Goal: Transaction & Acquisition: Purchase product/service

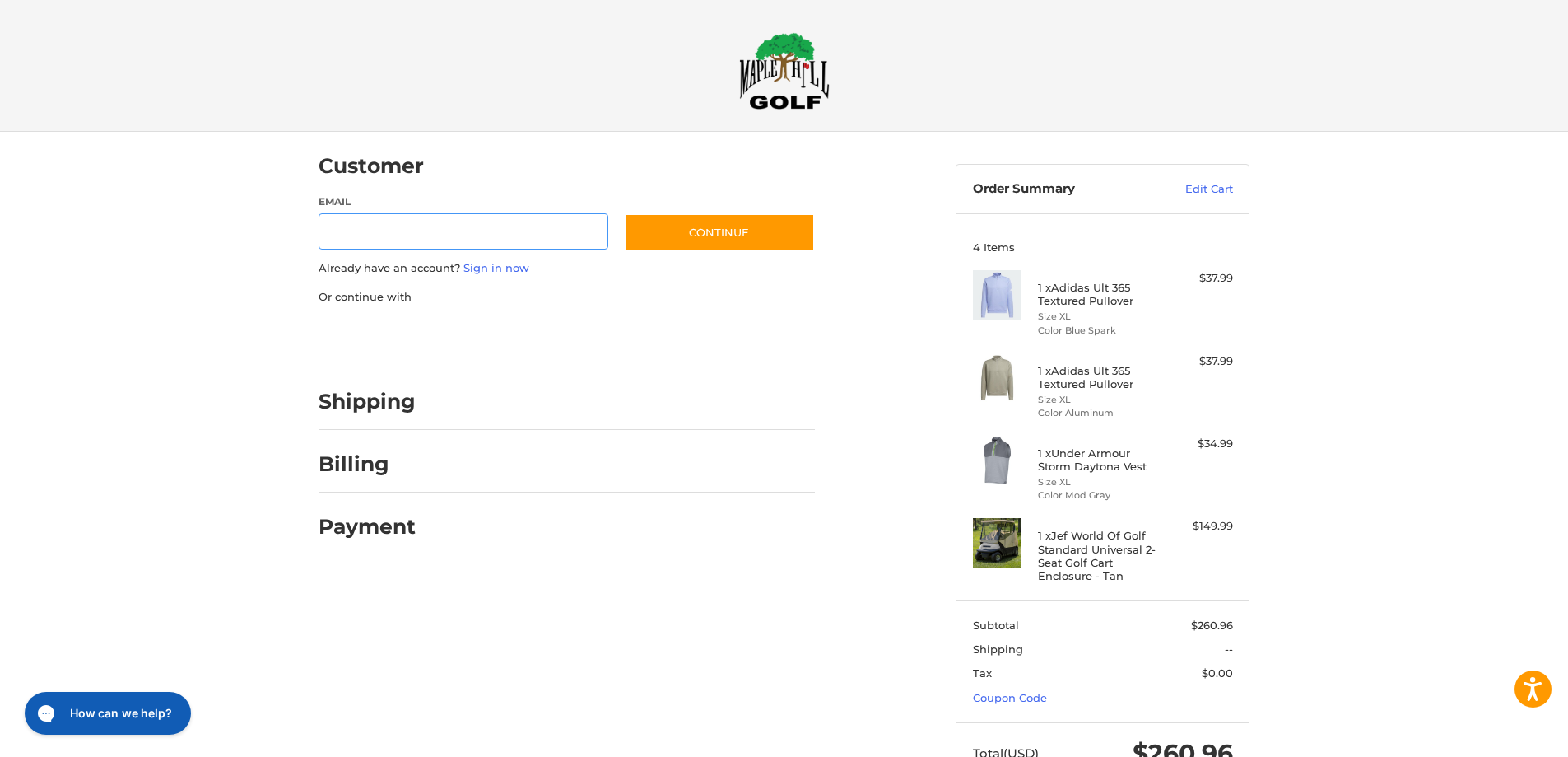
click at [419, 233] on input "Email" at bounding box center [464, 232] width 290 height 37
type input "**********"
click at [720, 237] on button "Continue" at bounding box center [719, 232] width 191 height 37
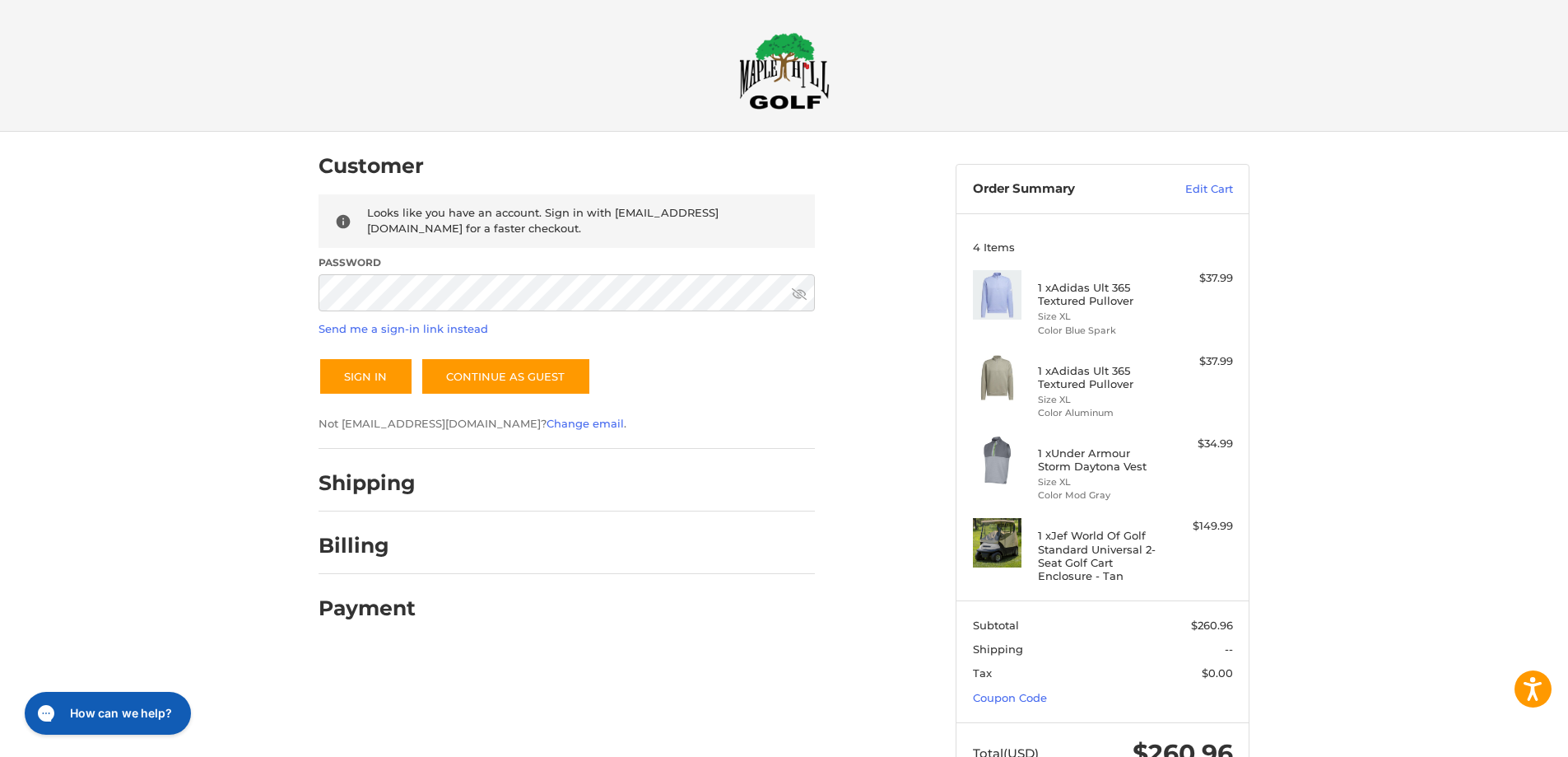
click at [800, 295] on icon at bounding box center [799, 294] width 14 height 12
click at [356, 366] on button "Sign In" at bounding box center [366, 376] width 95 height 37
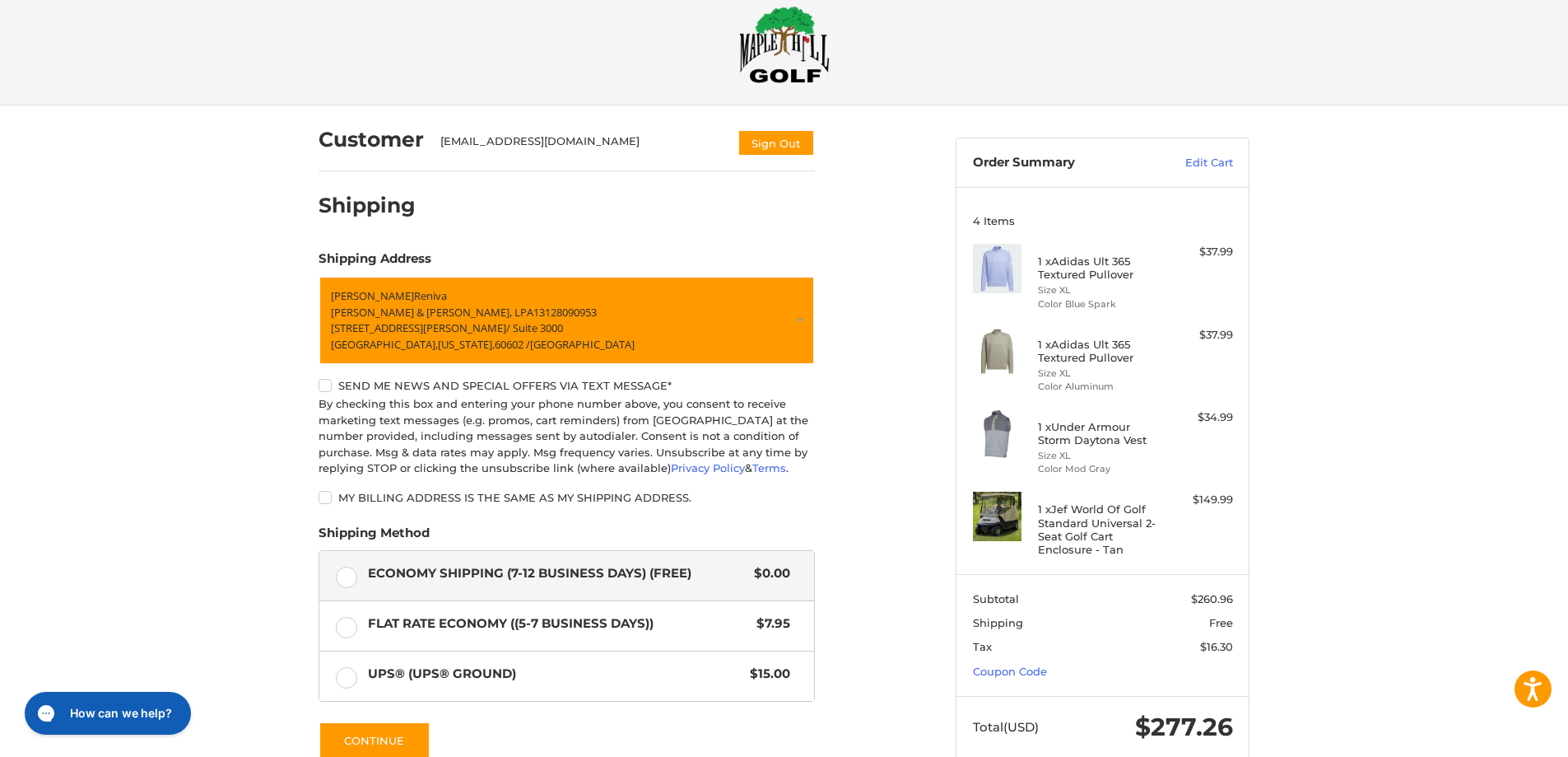
scroll to position [191, 0]
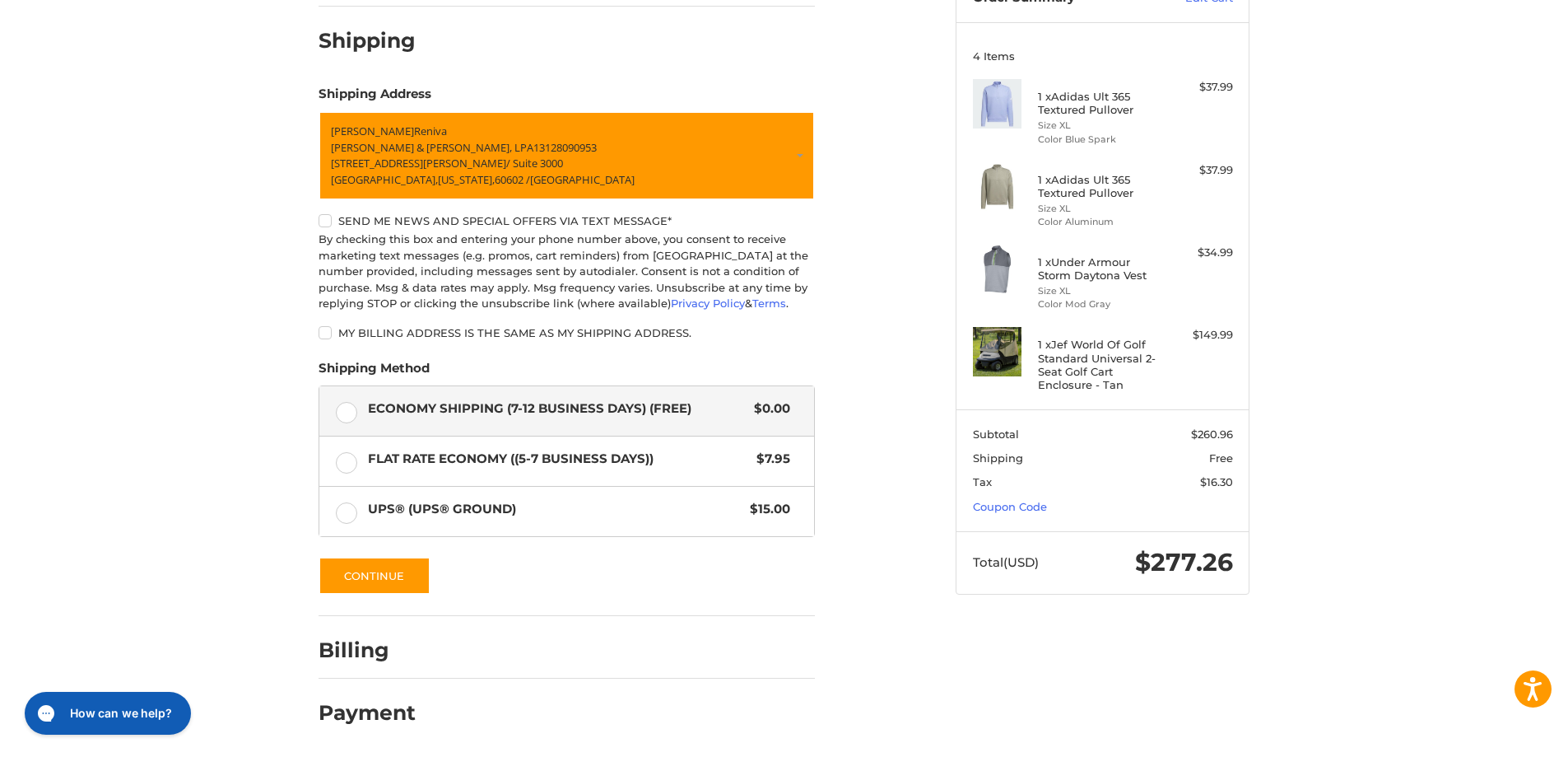
click at [321, 335] on label "My billing address is the same as my shipping address." at bounding box center [567, 332] width 496 height 13
click at [387, 578] on button "Continue" at bounding box center [374, 574] width 112 height 37
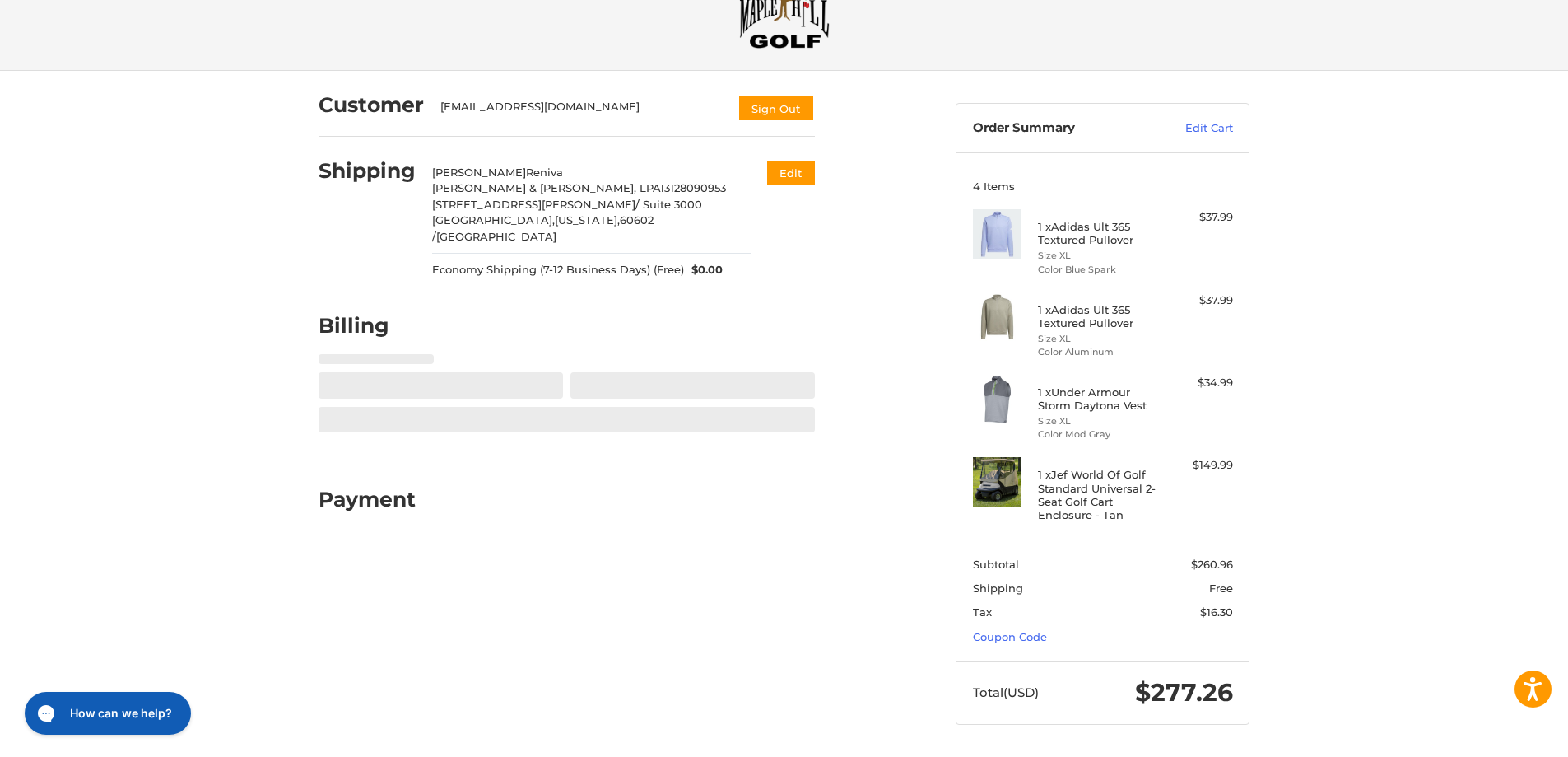
select select "**"
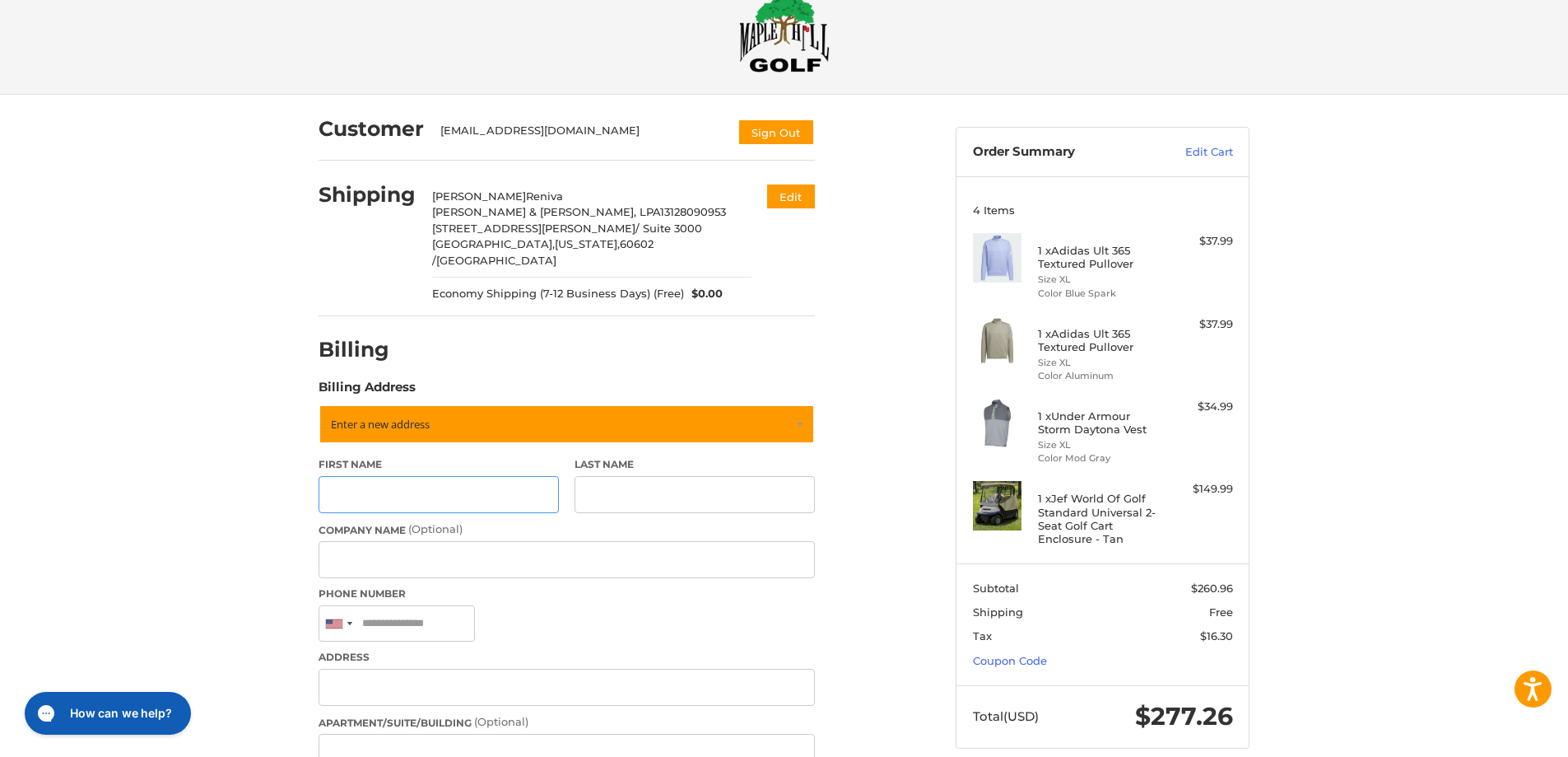
scroll to position [20, 0]
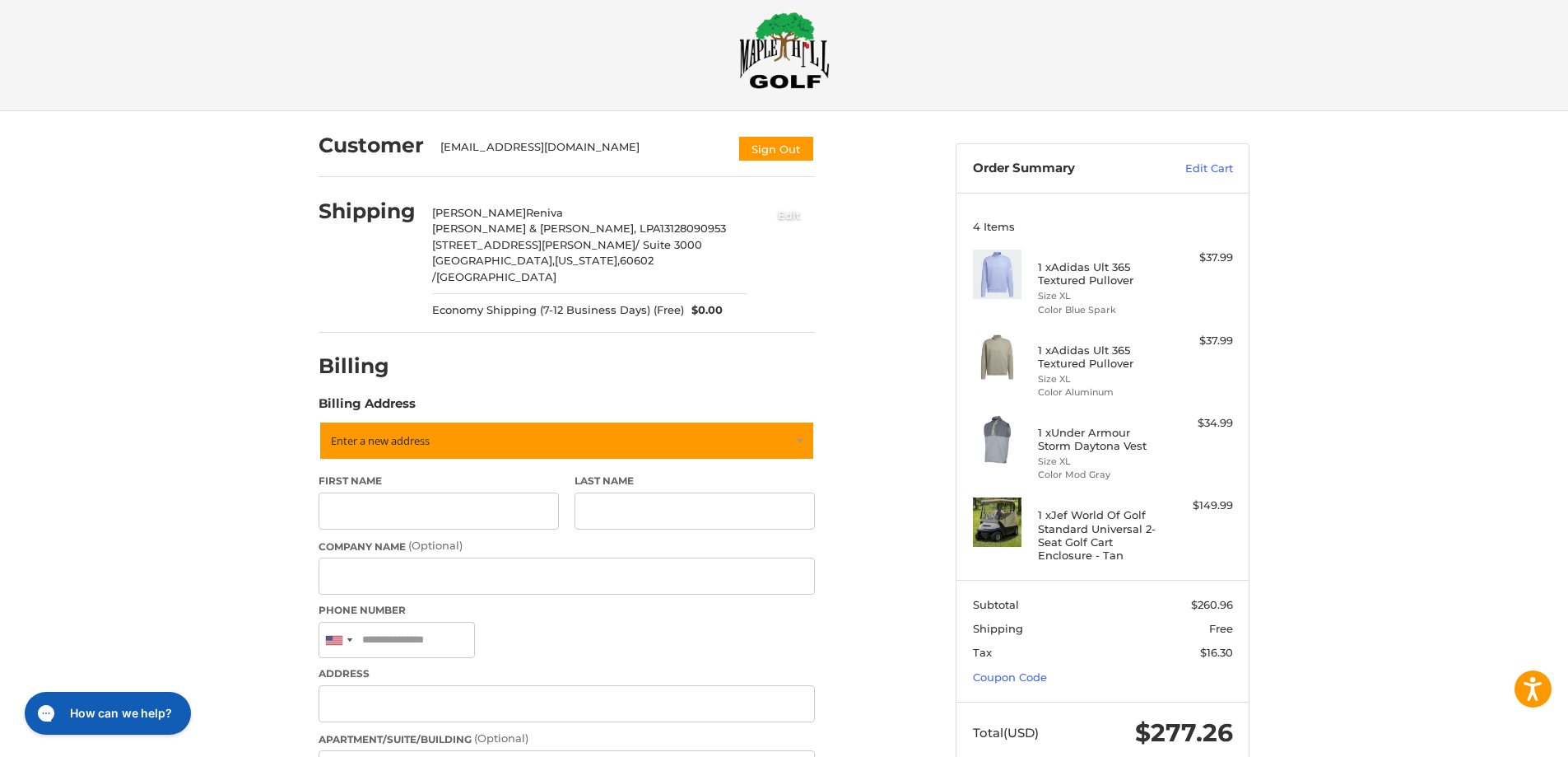
click at [795, 216] on button "Edit" at bounding box center [788, 214] width 51 height 27
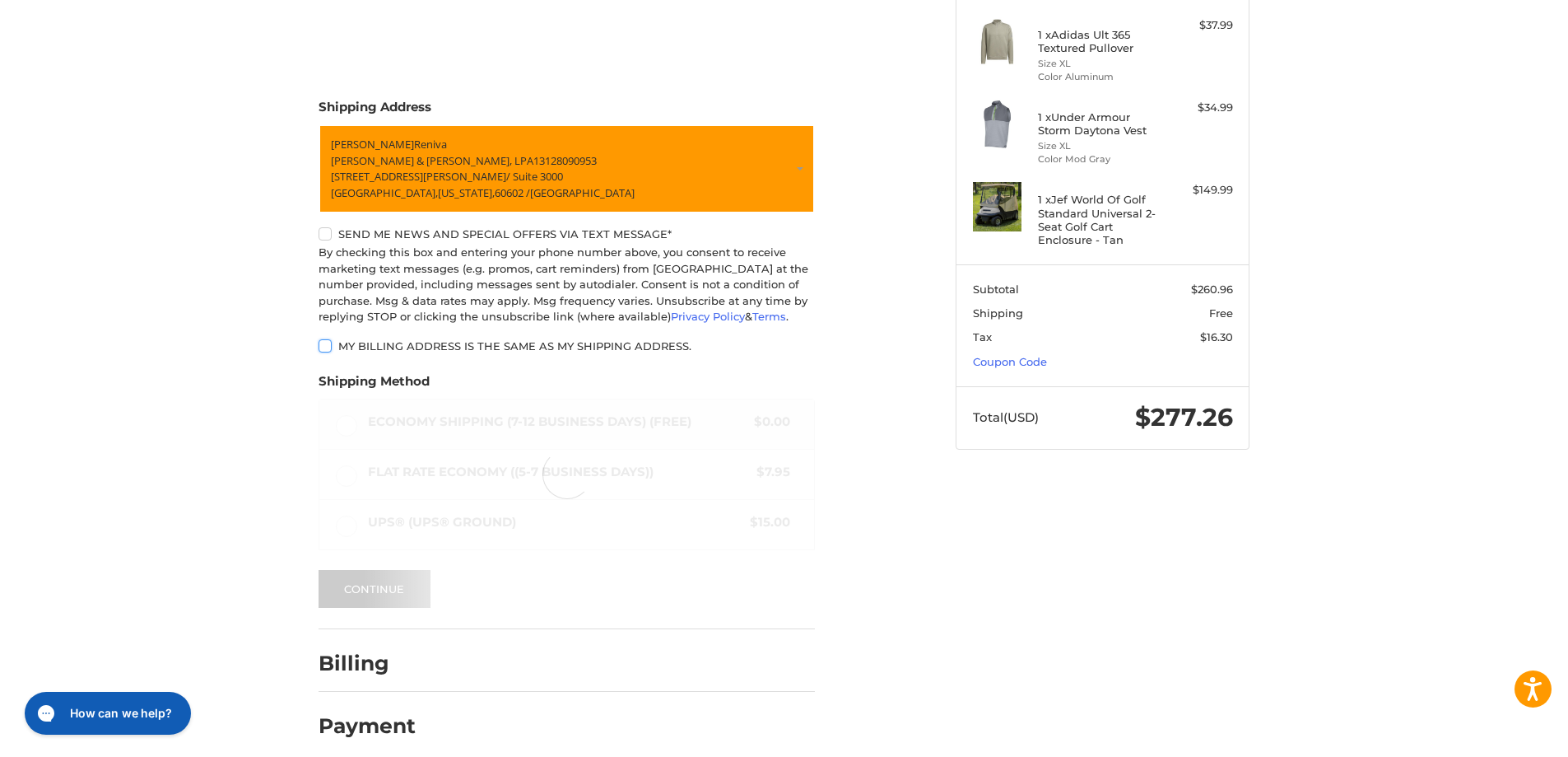
scroll to position [349, 0]
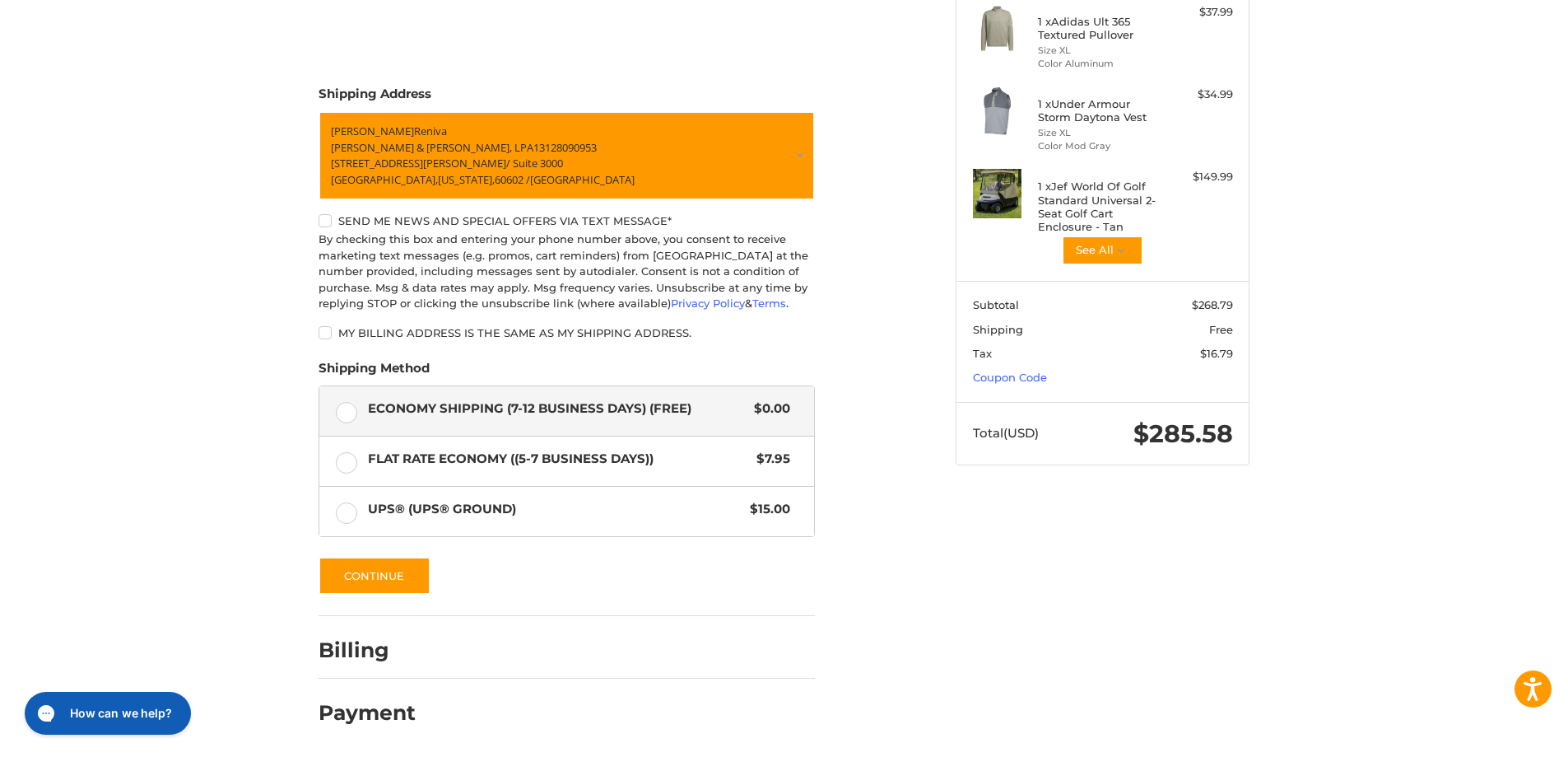
click at [323, 336] on label "My billing address is the same as my shipping address." at bounding box center [567, 332] width 496 height 13
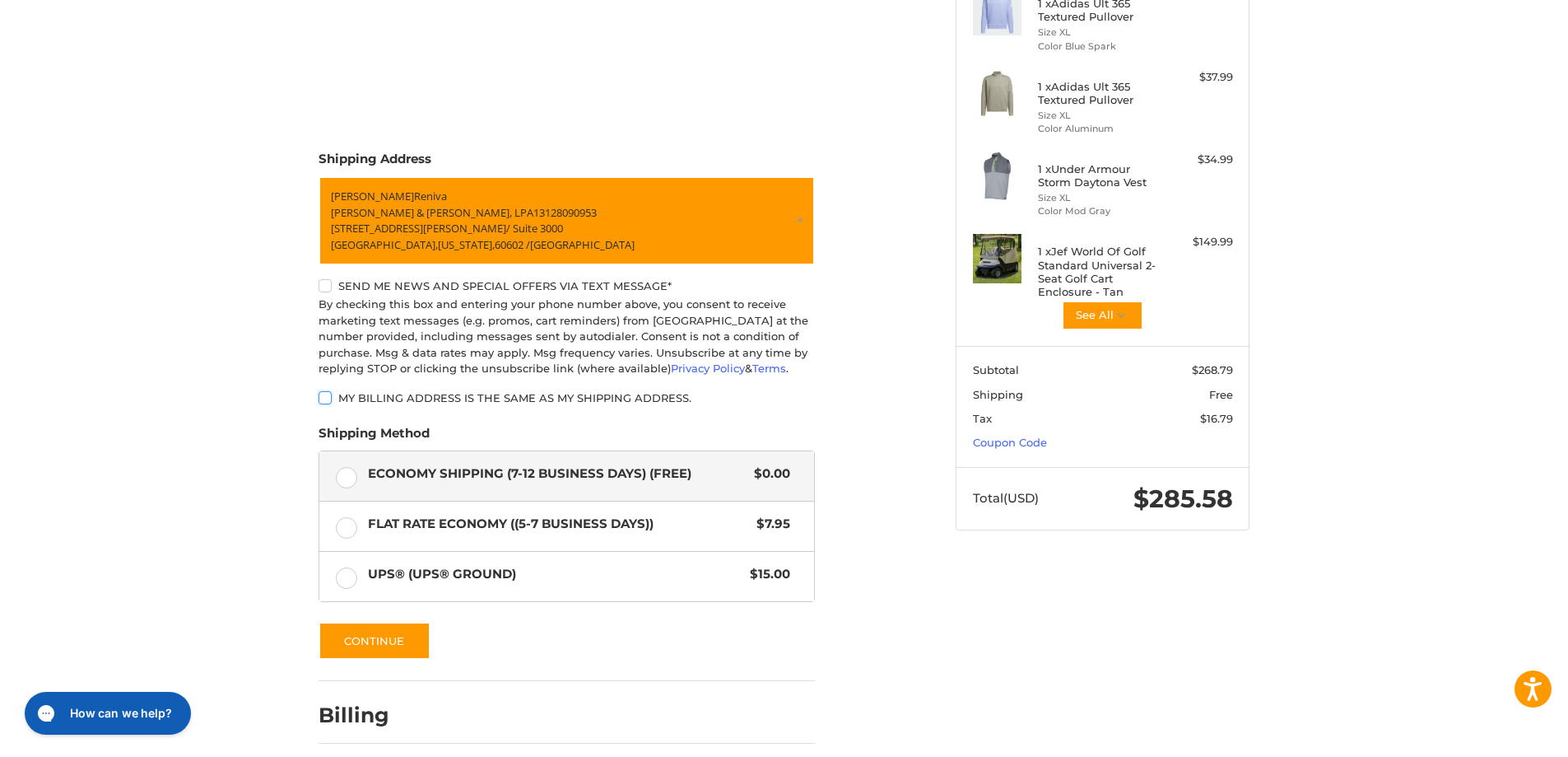
scroll to position [184, 0]
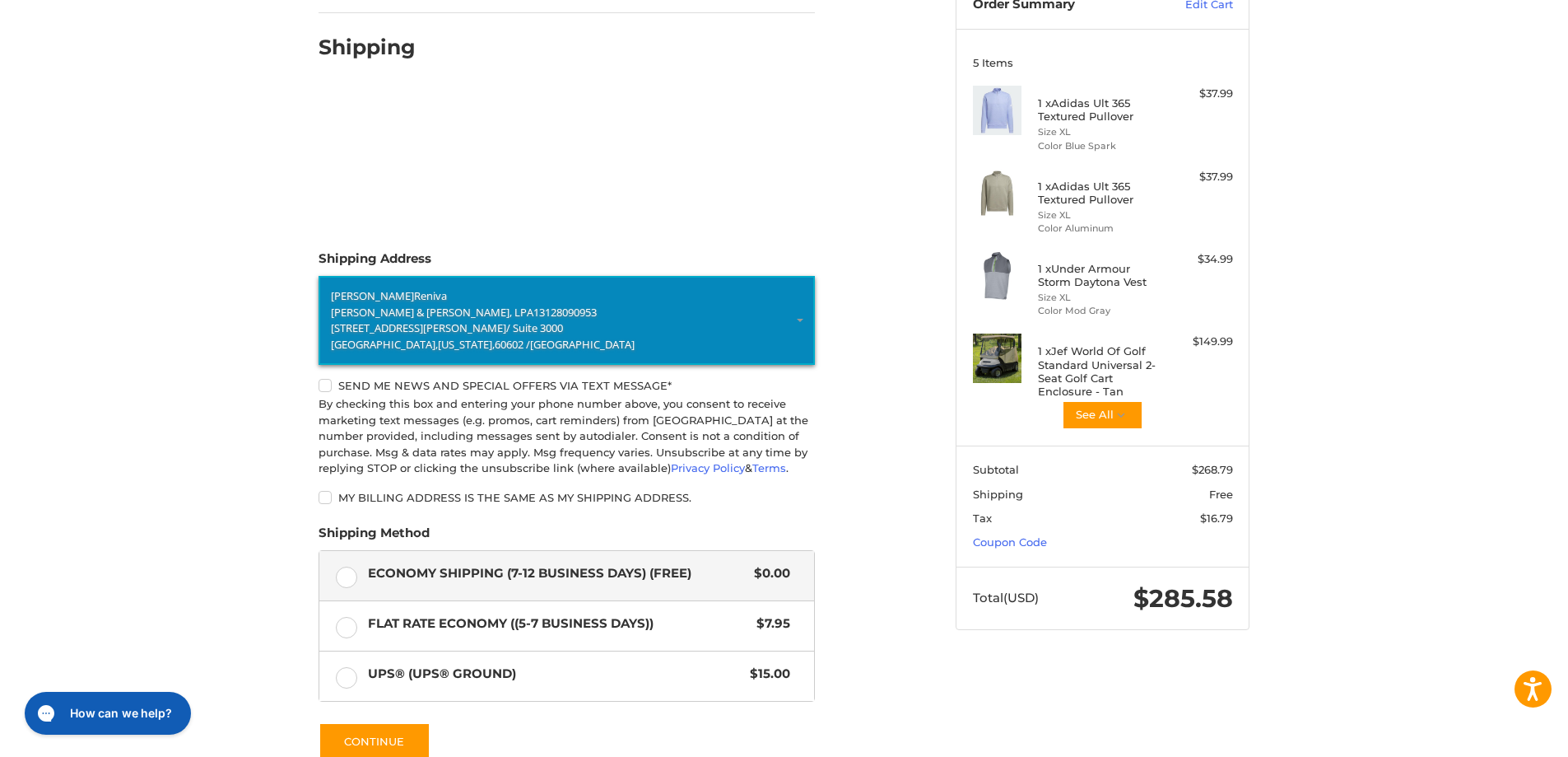
click at [798, 320] on link "[PERSON_NAME] & [PERSON_NAME], LPA 13128090953 [STREET_ADDRESS][PERSON_NAME][US…" at bounding box center [567, 320] width 496 height 89
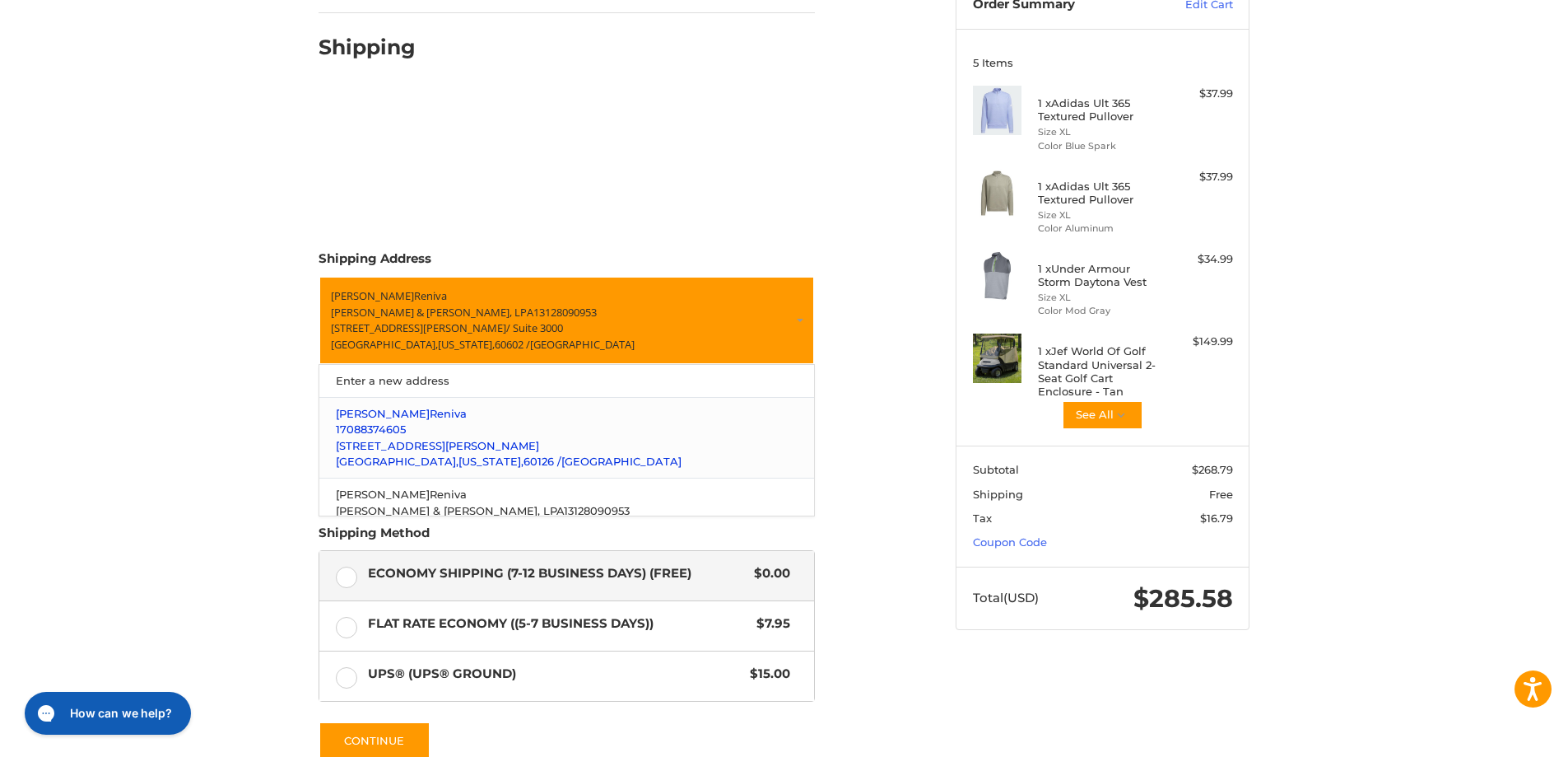
click at [519, 429] on p "17088374605" at bounding box center [567, 429] width 463 height 16
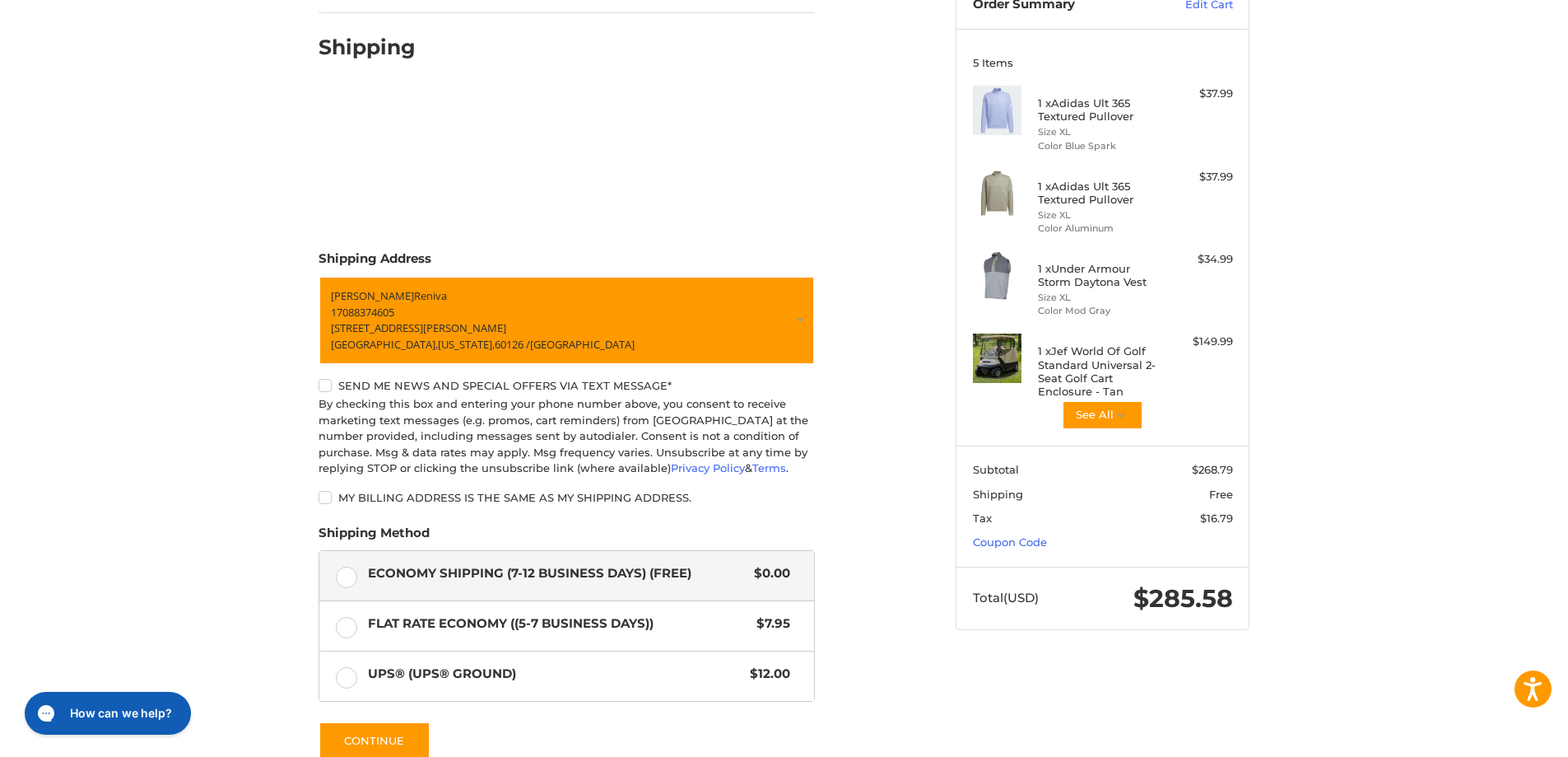
click at [929, 470] on div "Customer [EMAIL_ADDRESS][DOMAIN_NAME] Sign Out Shipping Shipping Address [PERSO…" at bounding box center [624, 426] width 637 height 958
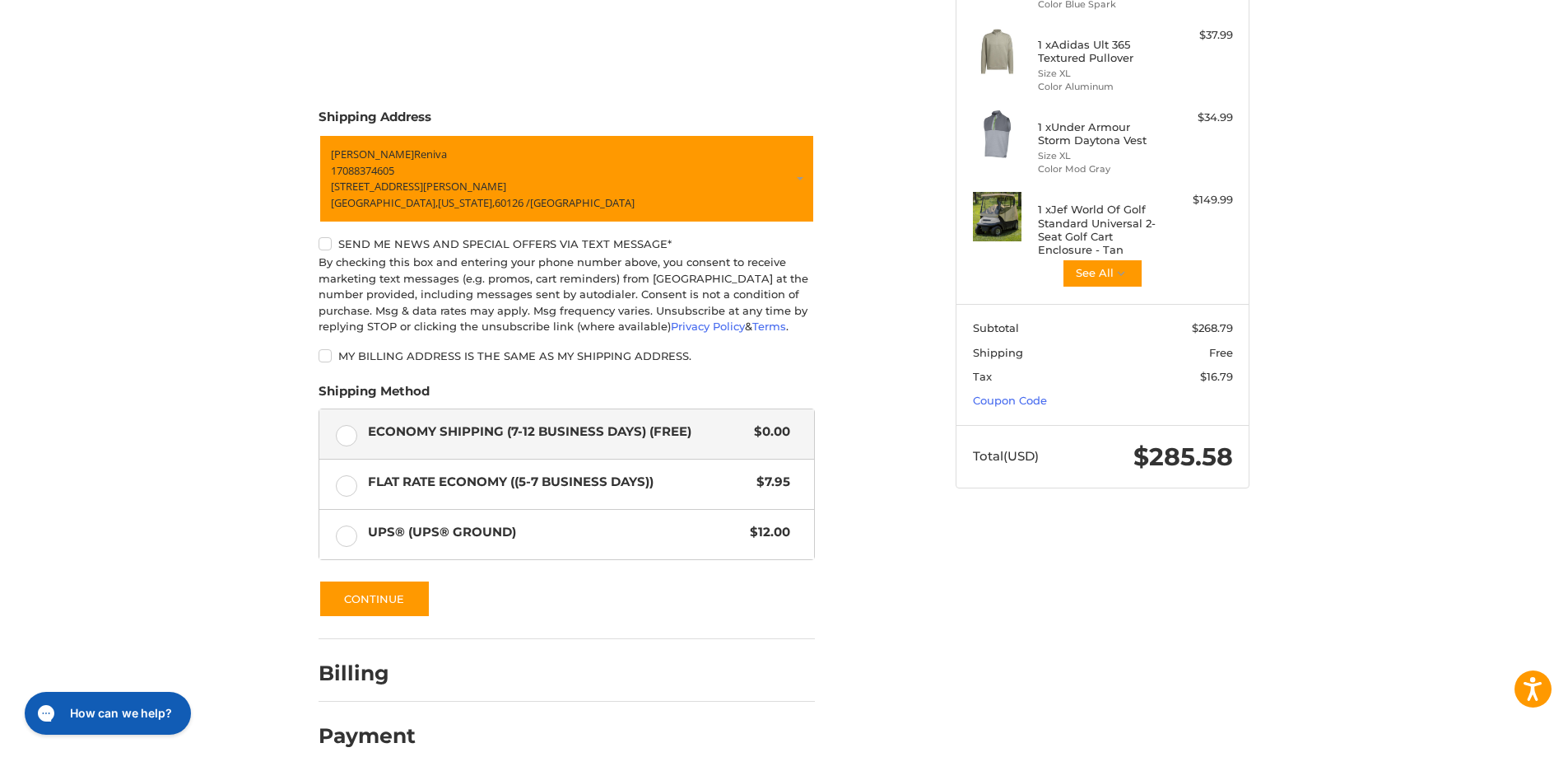
scroll to position [349, 0]
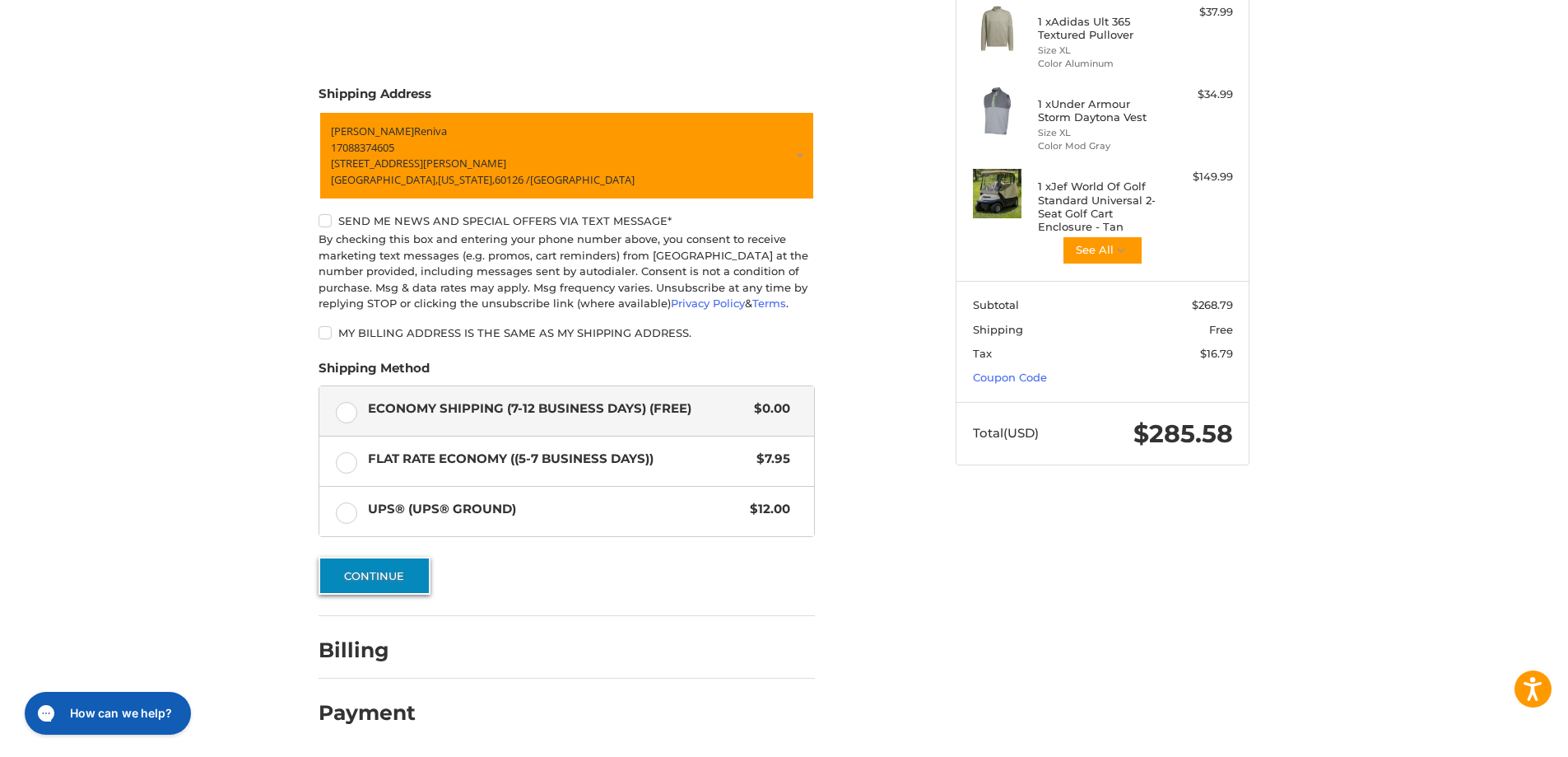
drag, startPoint x: 379, startPoint y: 579, endPoint x: 389, endPoint y: 576, distance: 10.4
click at [379, 578] on button "Continue" at bounding box center [374, 574] width 112 height 37
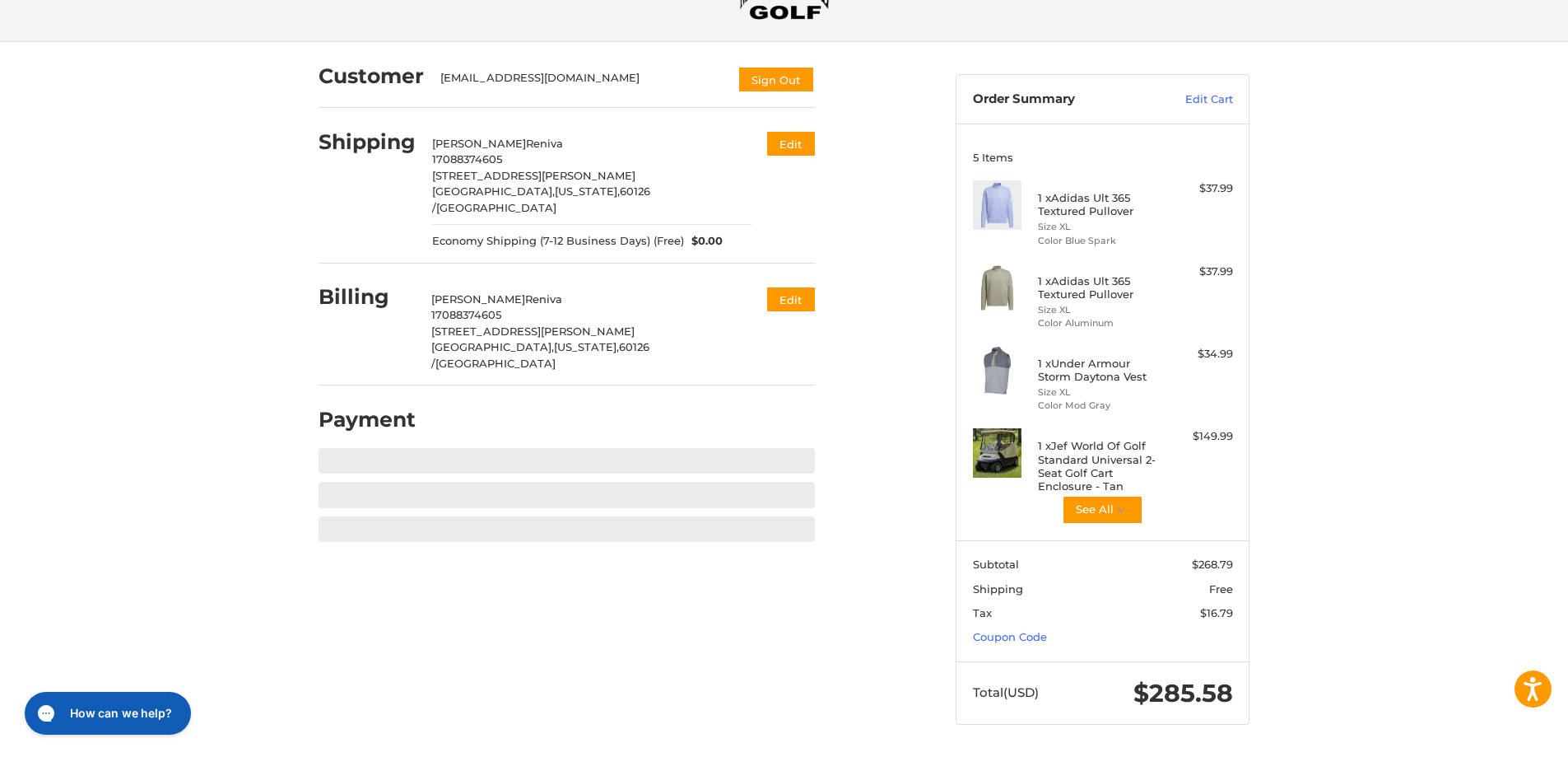
scroll to position [104, 0]
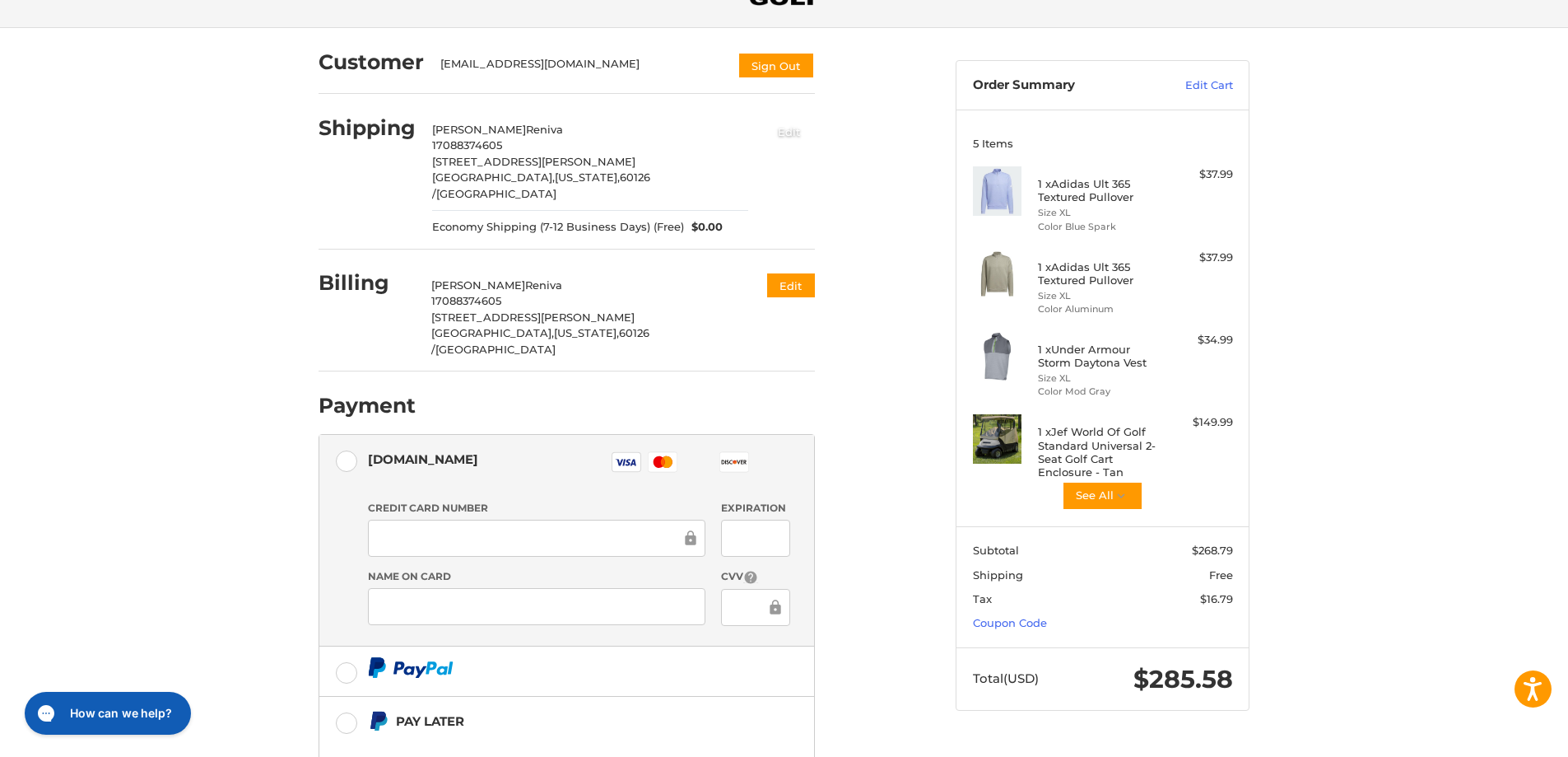
click at [794, 130] on button "Edit" at bounding box center [788, 132] width 51 height 27
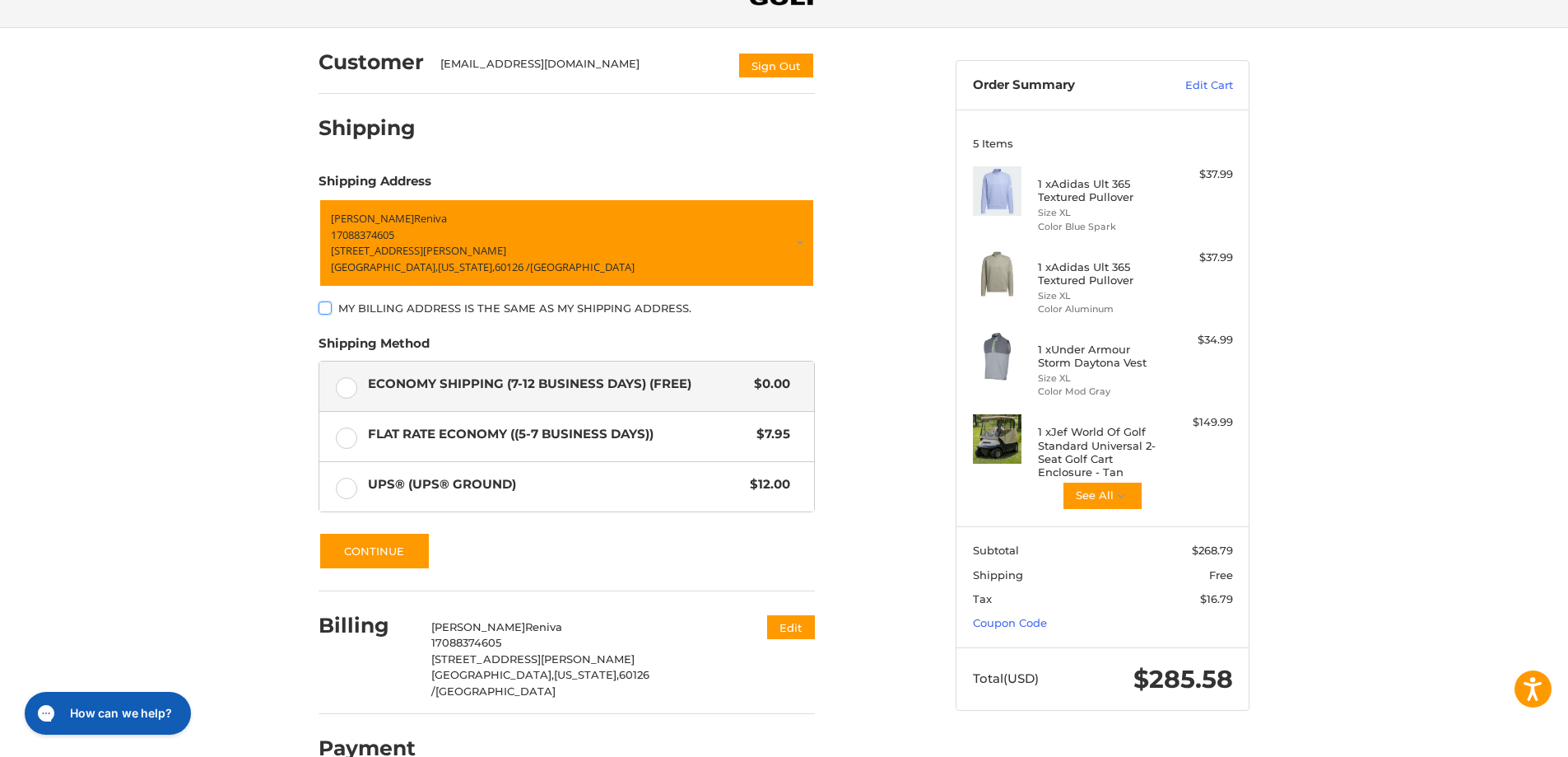
scroll to position [123, 0]
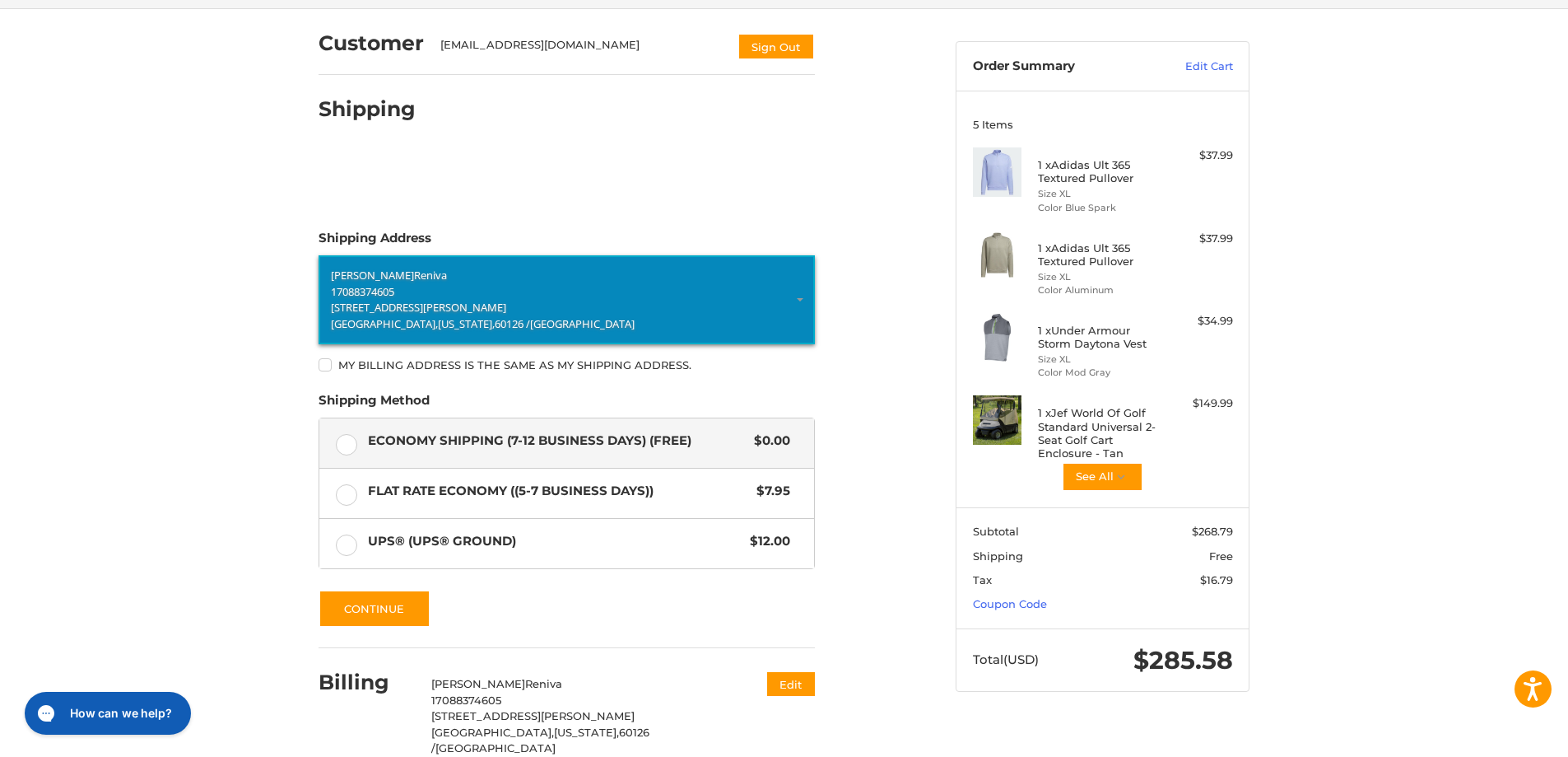
click at [449, 288] on p "17088374605" at bounding box center [567, 291] width 471 height 16
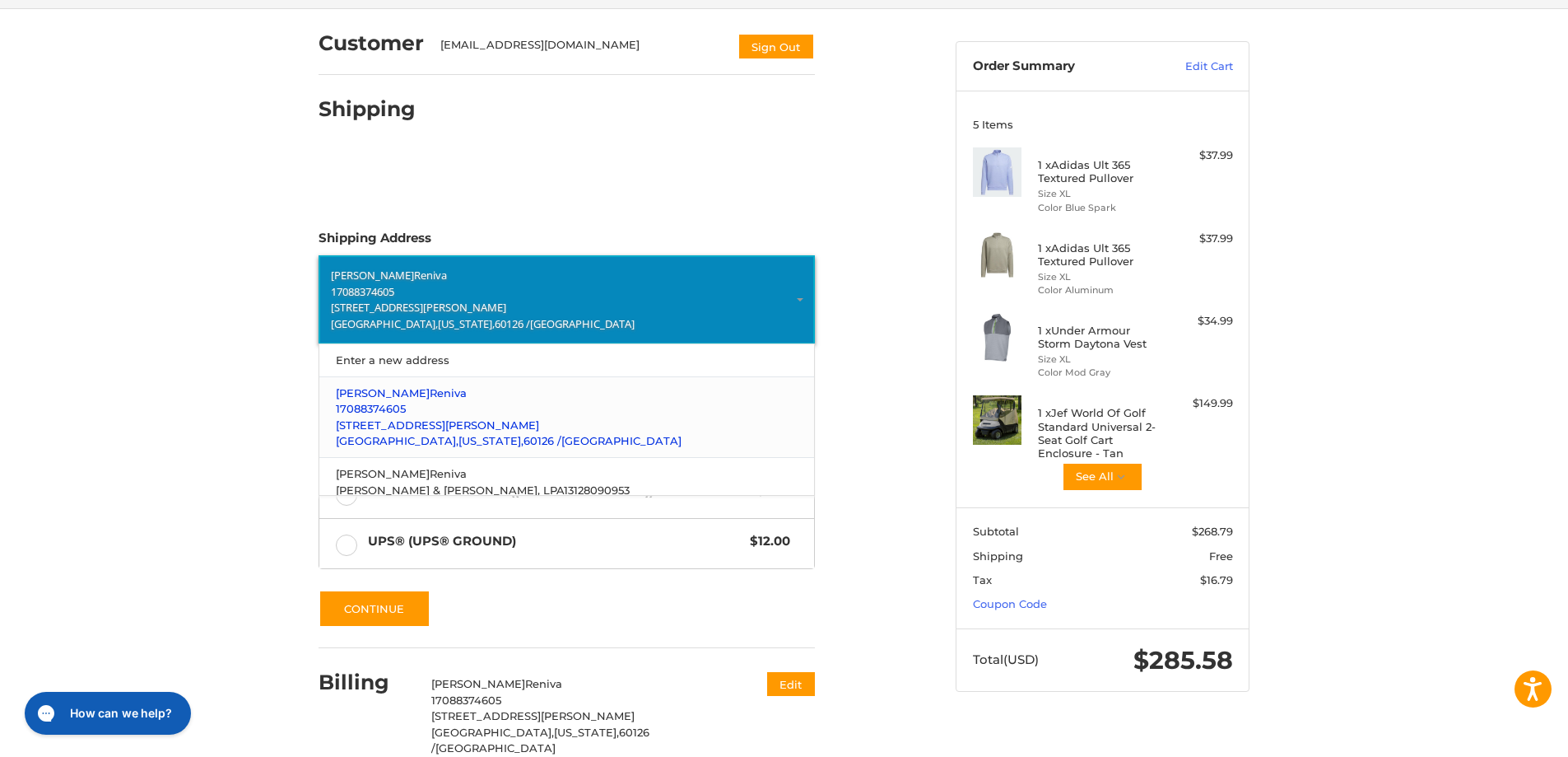
click at [448, 406] on p "17088374605" at bounding box center [567, 408] width 463 height 16
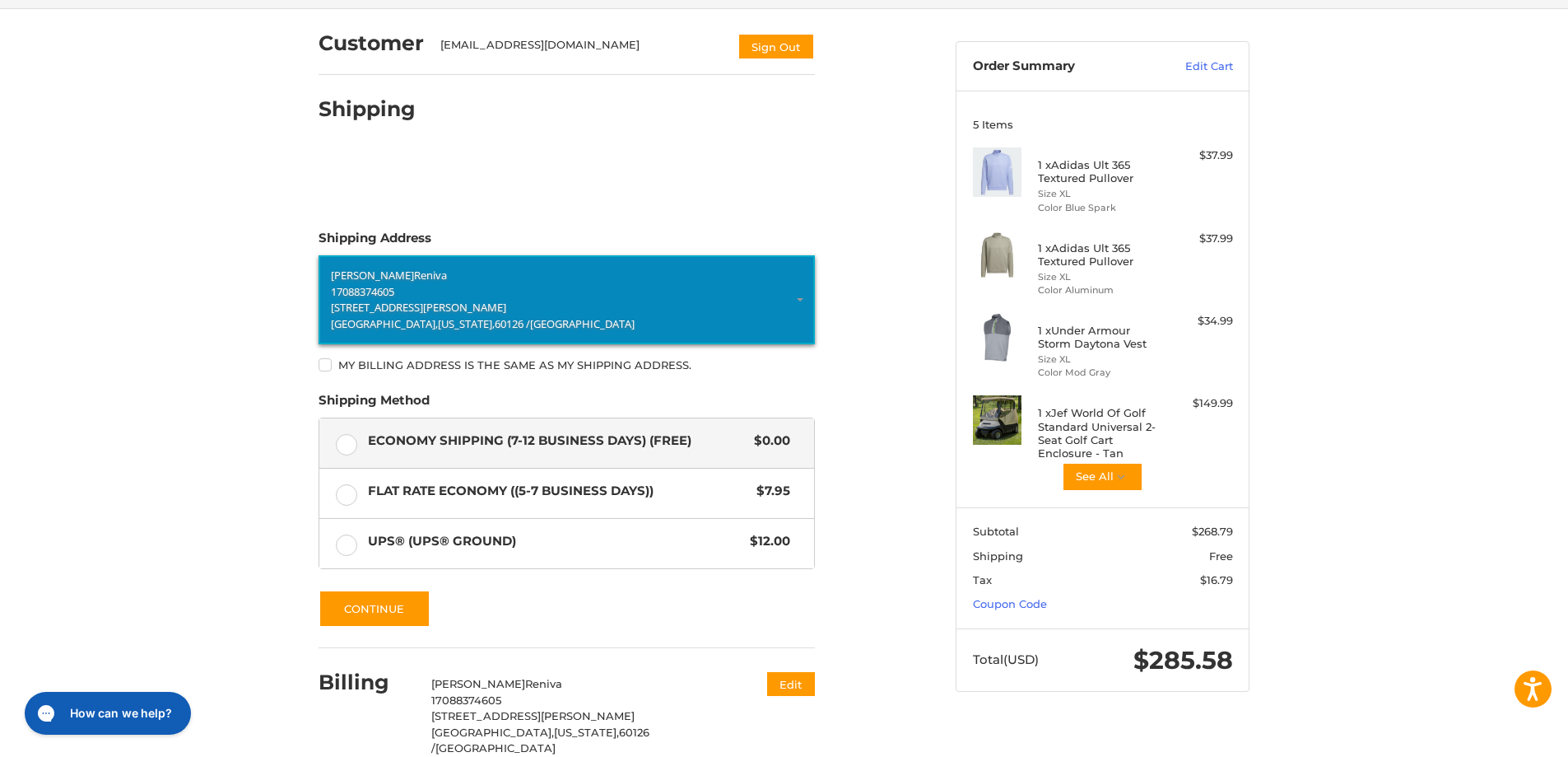
click at [798, 299] on link "[PERSON_NAME] 17088374605 [STREET_ADDRESS][PERSON_NAME][US_STATE]" at bounding box center [567, 300] width 496 height 89
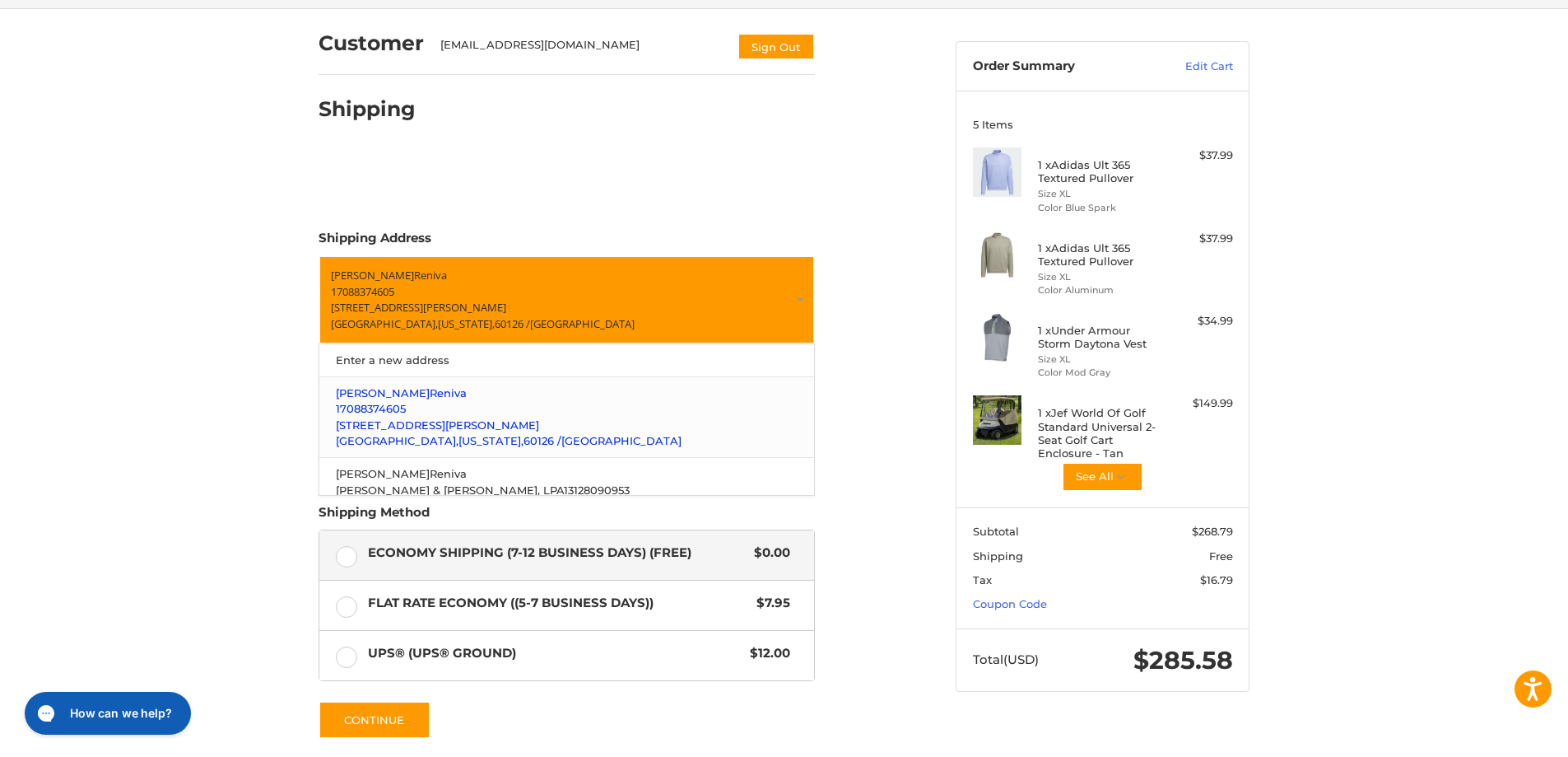
click at [386, 409] on span "17088374605" at bounding box center [371, 408] width 70 height 13
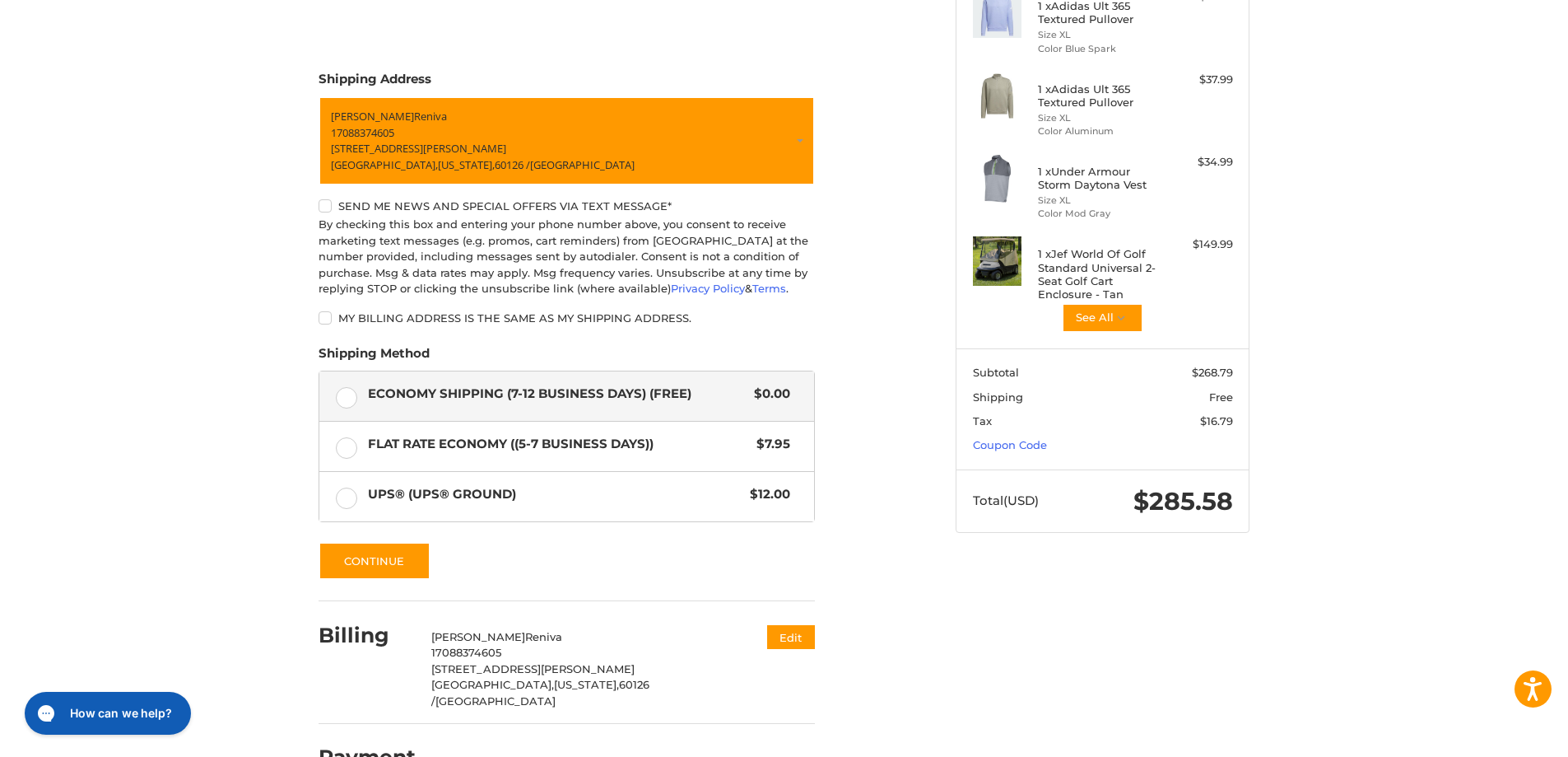
scroll to position [310, 0]
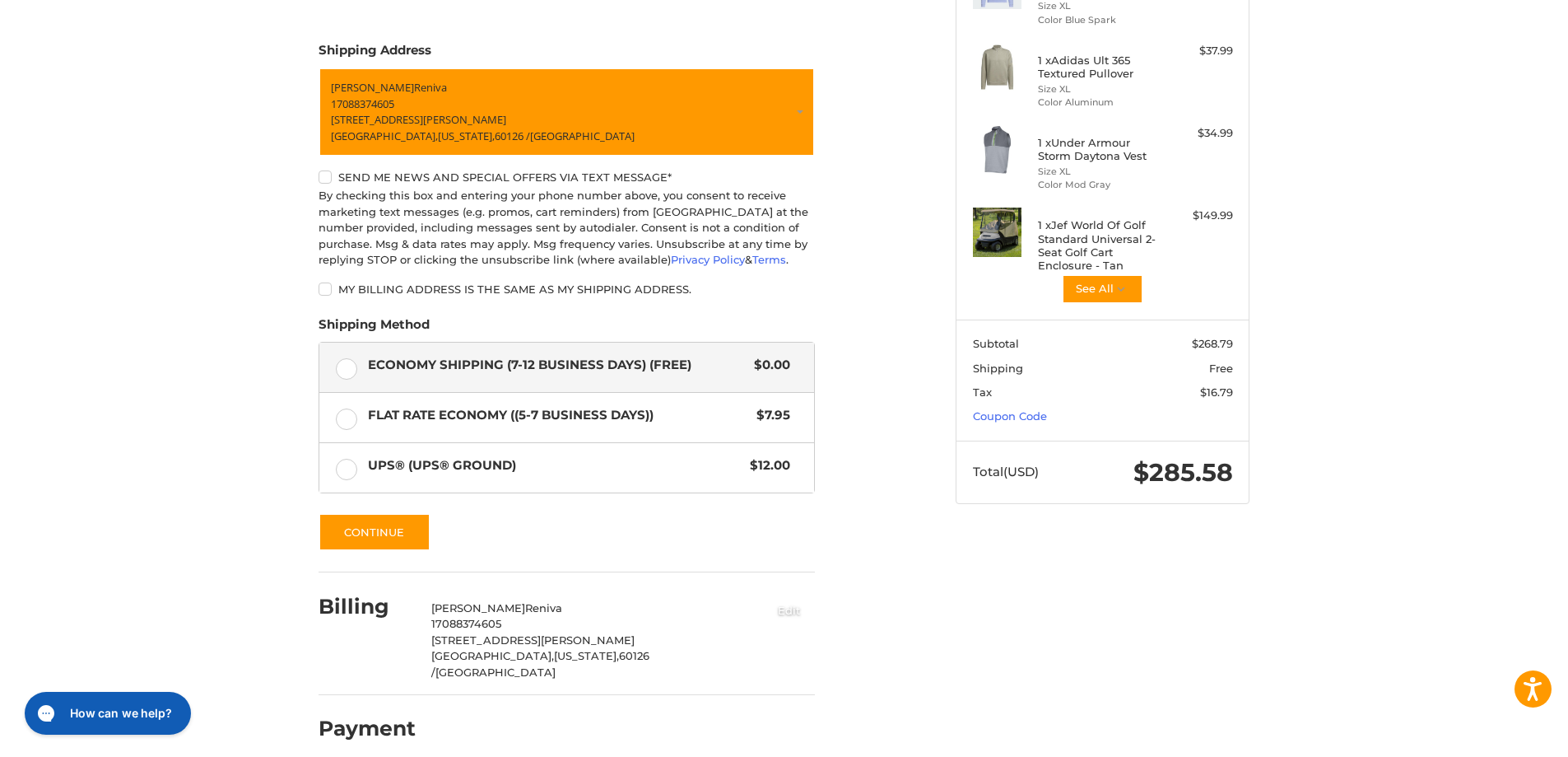
drag, startPoint x: 786, startPoint y: 606, endPoint x: 805, endPoint y: 618, distance: 22.5
click at [786, 607] on button "Edit" at bounding box center [788, 610] width 51 height 27
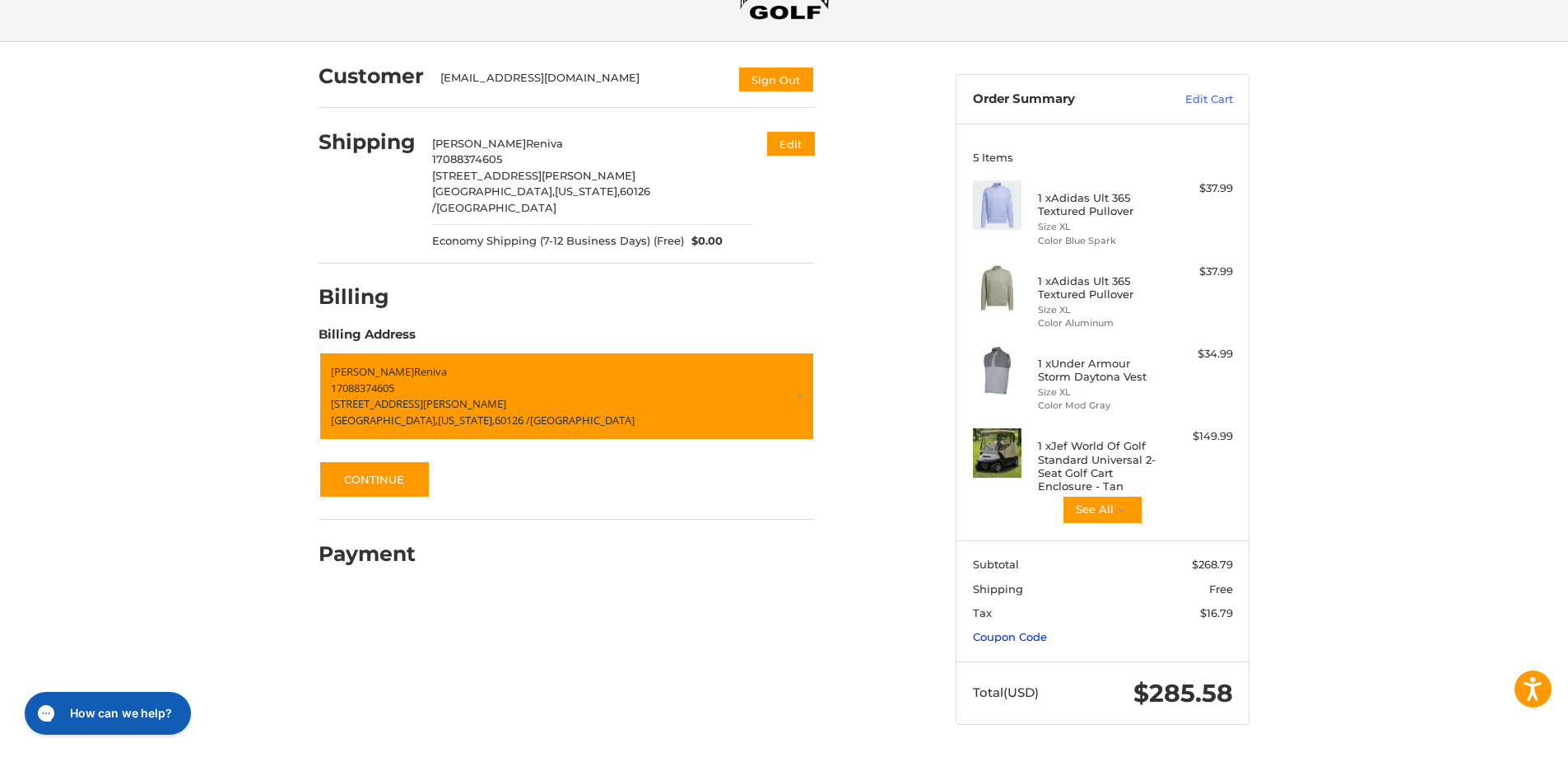
click at [994, 637] on link "Coupon Code" at bounding box center [1009, 637] width 74 height 13
click at [1057, 676] on input "Gift Certificate or Coupon Code" at bounding box center [1055, 672] width 165 height 37
type input "******"
click at [1183, 669] on button "Apply" at bounding box center [1189, 672] width 87 height 37
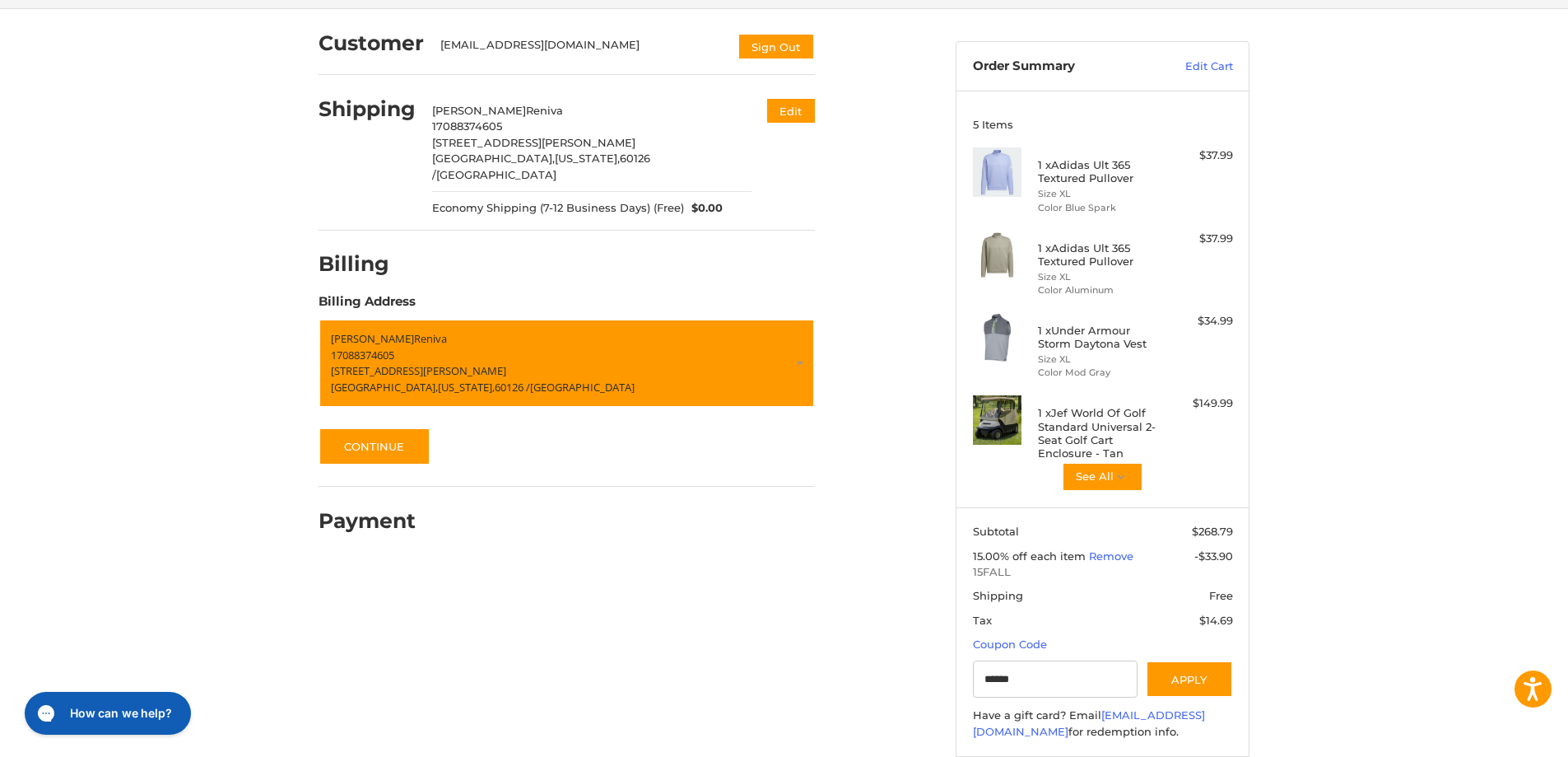
scroll to position [0, 0]
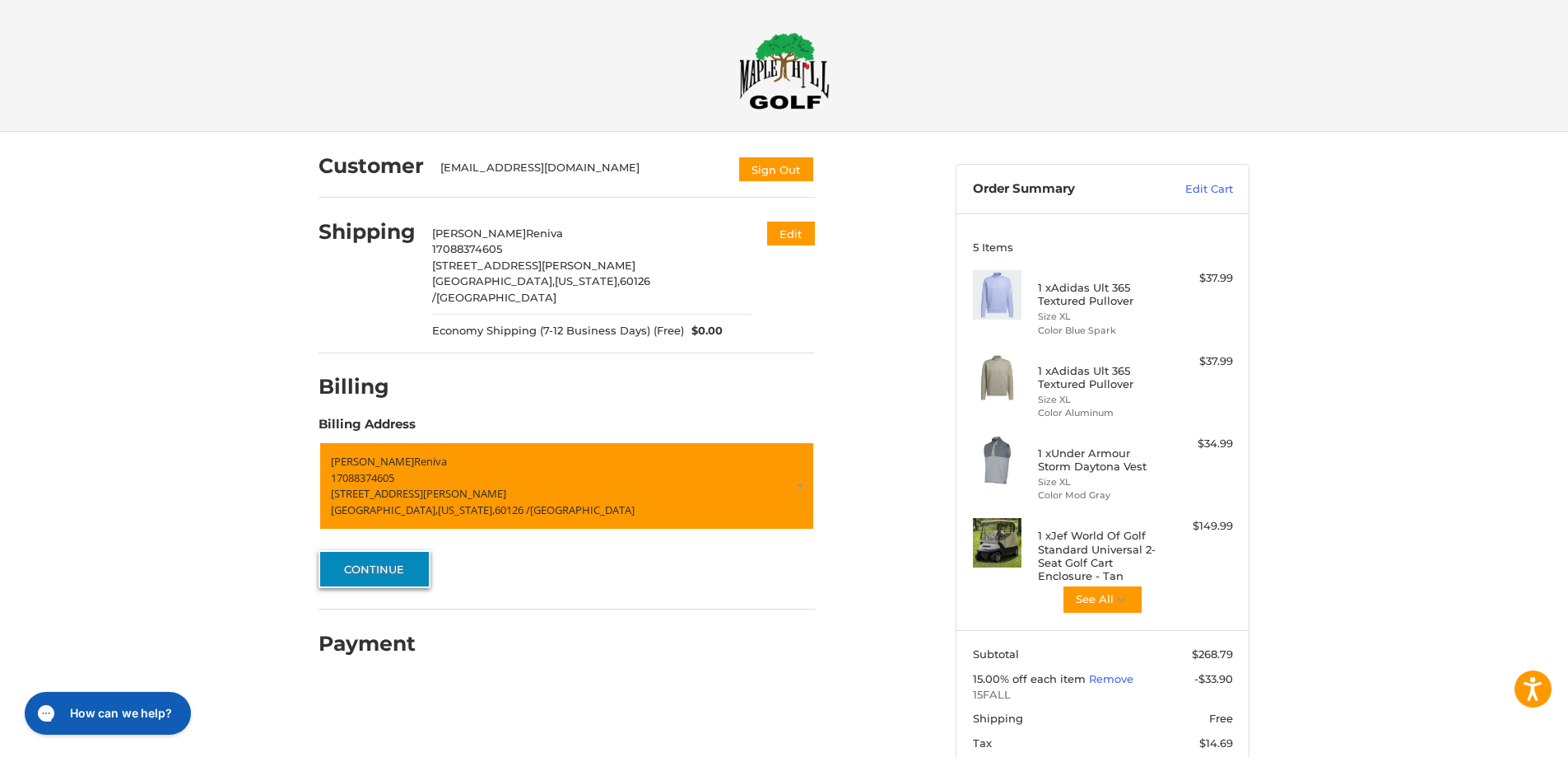
click at [364, 553] on button "Continue" at bounding box center [374, 569] width 112 height 37
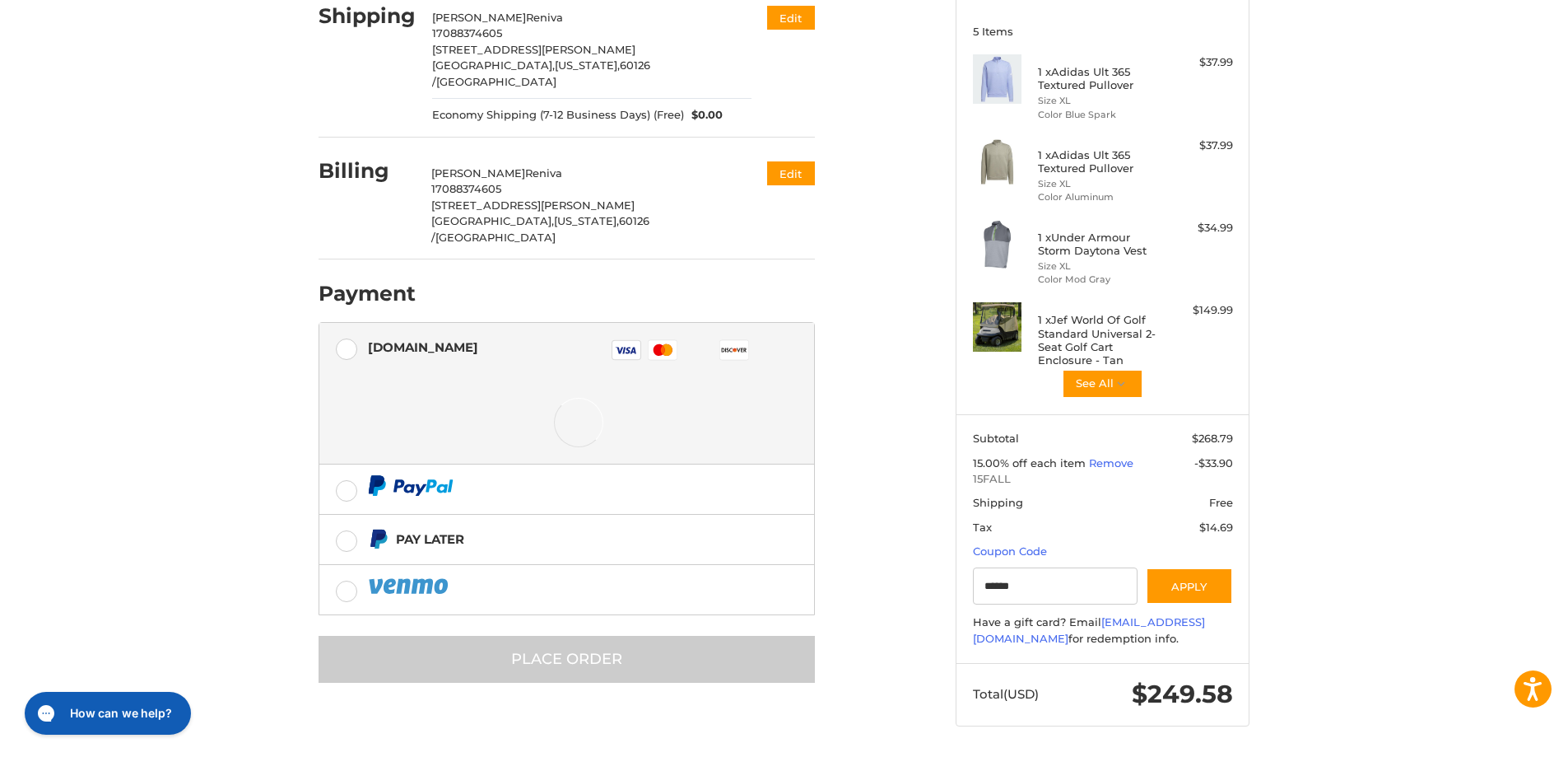
scroll to position [217, 0]
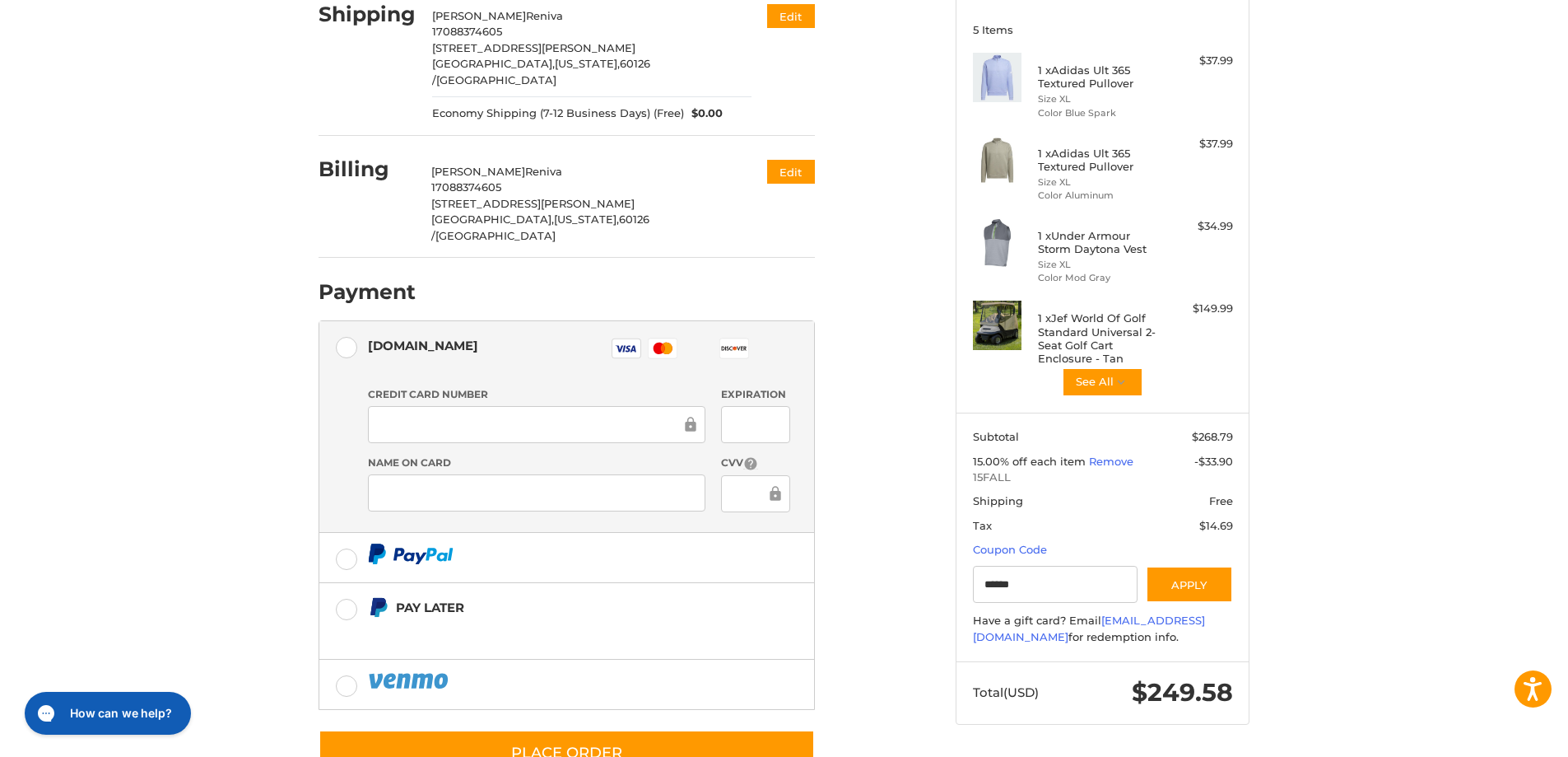
click at [504, 408] on div at bounding box center [536, 425] width 337 height 37
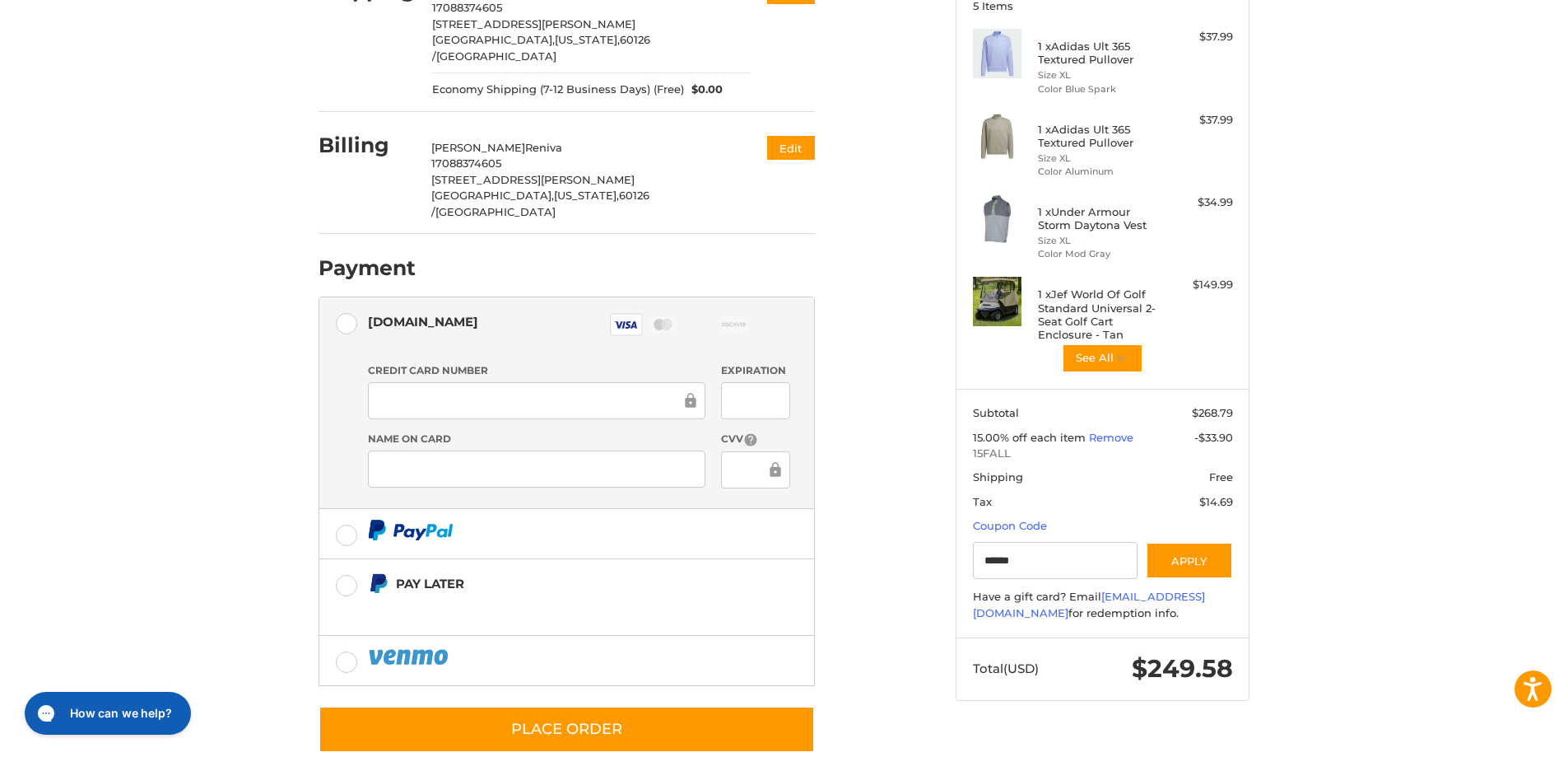
click at [884, 401] on div "Customer [EMAIL_ADDRESS][DOMAIN_NAME] Sign Out Shipping [PERSON_NAME] 170883746…" at bounding box center [624, 331] width 637 height 882
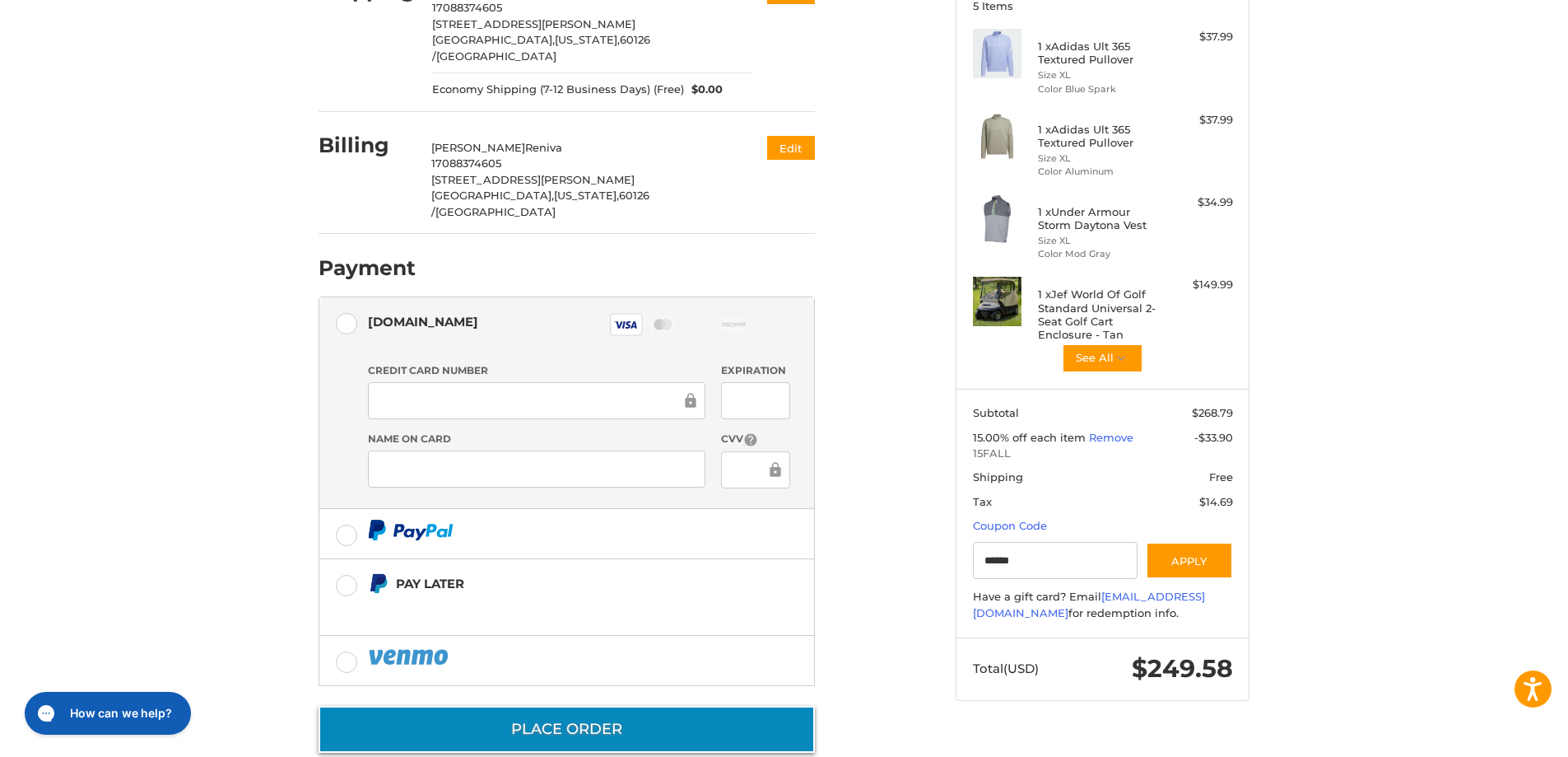
click at [548, 706] on button "Place Order" at bounding box center [567, 729] width 496 height 47
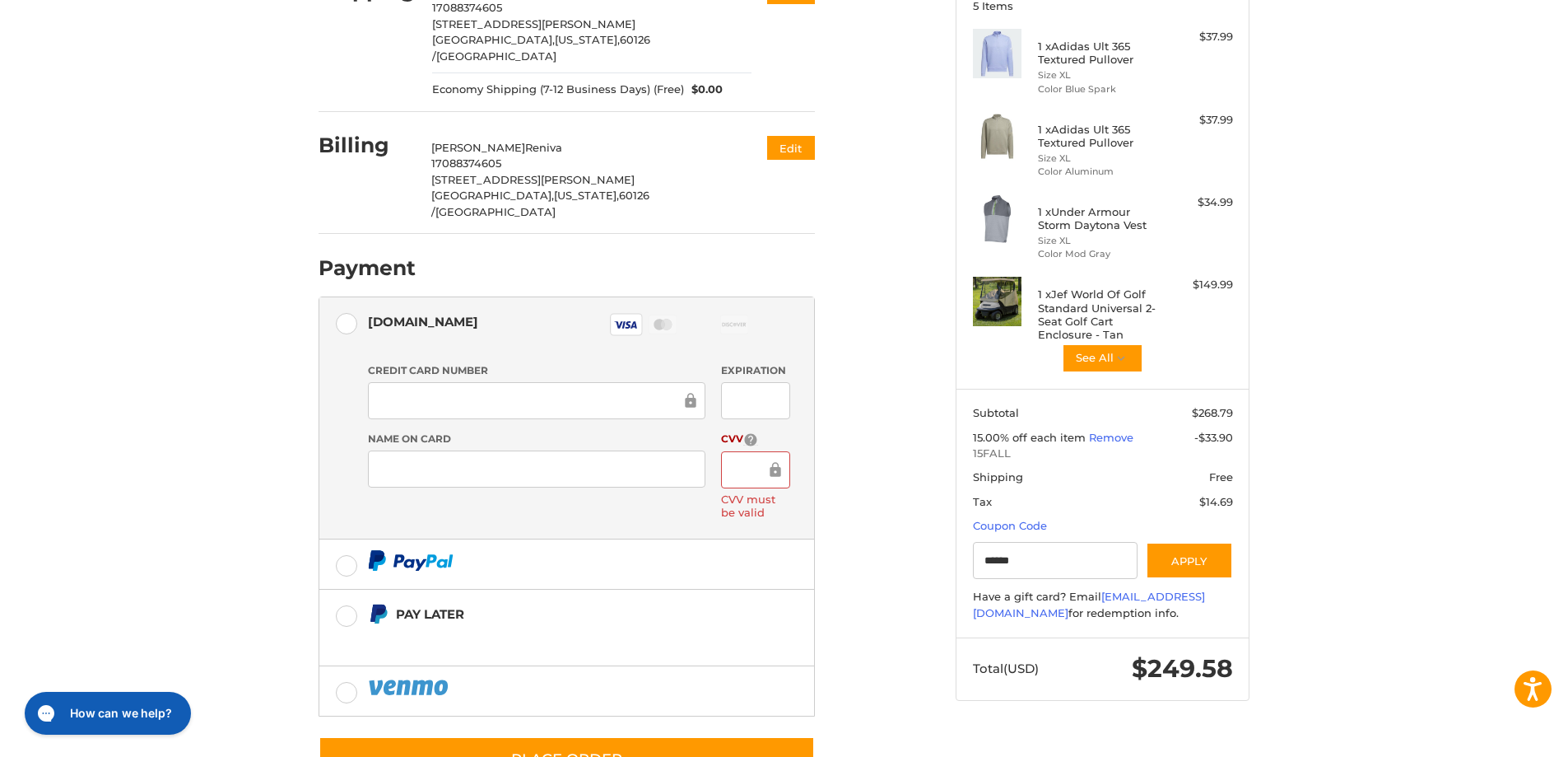
click at [750, 452] on div at bounding box center [755, 470] width 68 height 37
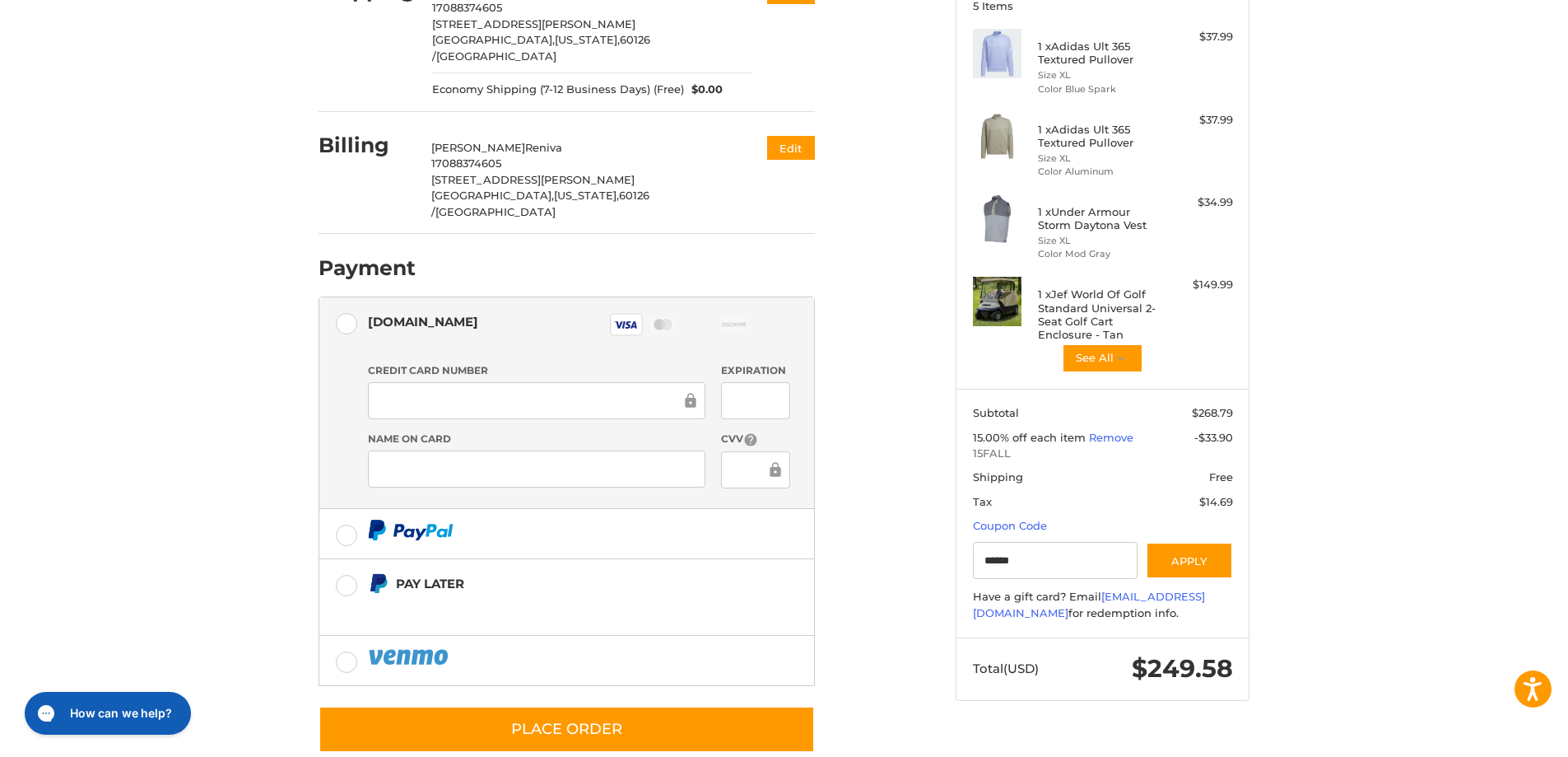
click at [907, 666] on div "Customer [EMAIL_ADDRESS][DOMAIN_NAME] Sign Out Shipping [PERSON_NAME] 170883746…" at bounding box center [624, 331] width 637 height 882
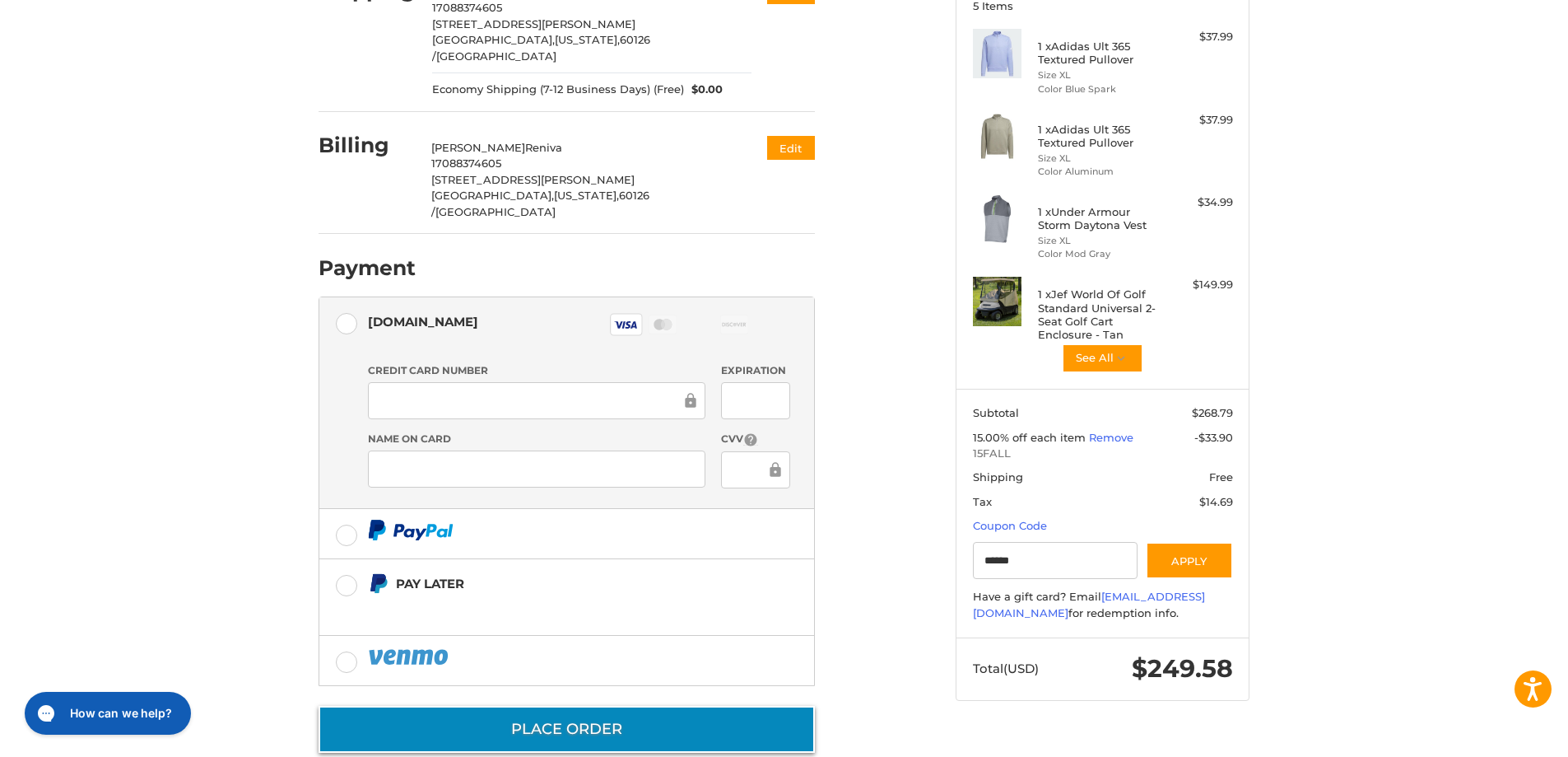
click at [573, 706] on button "Place Order" at bounding box center [567, 729] width 496 height 47
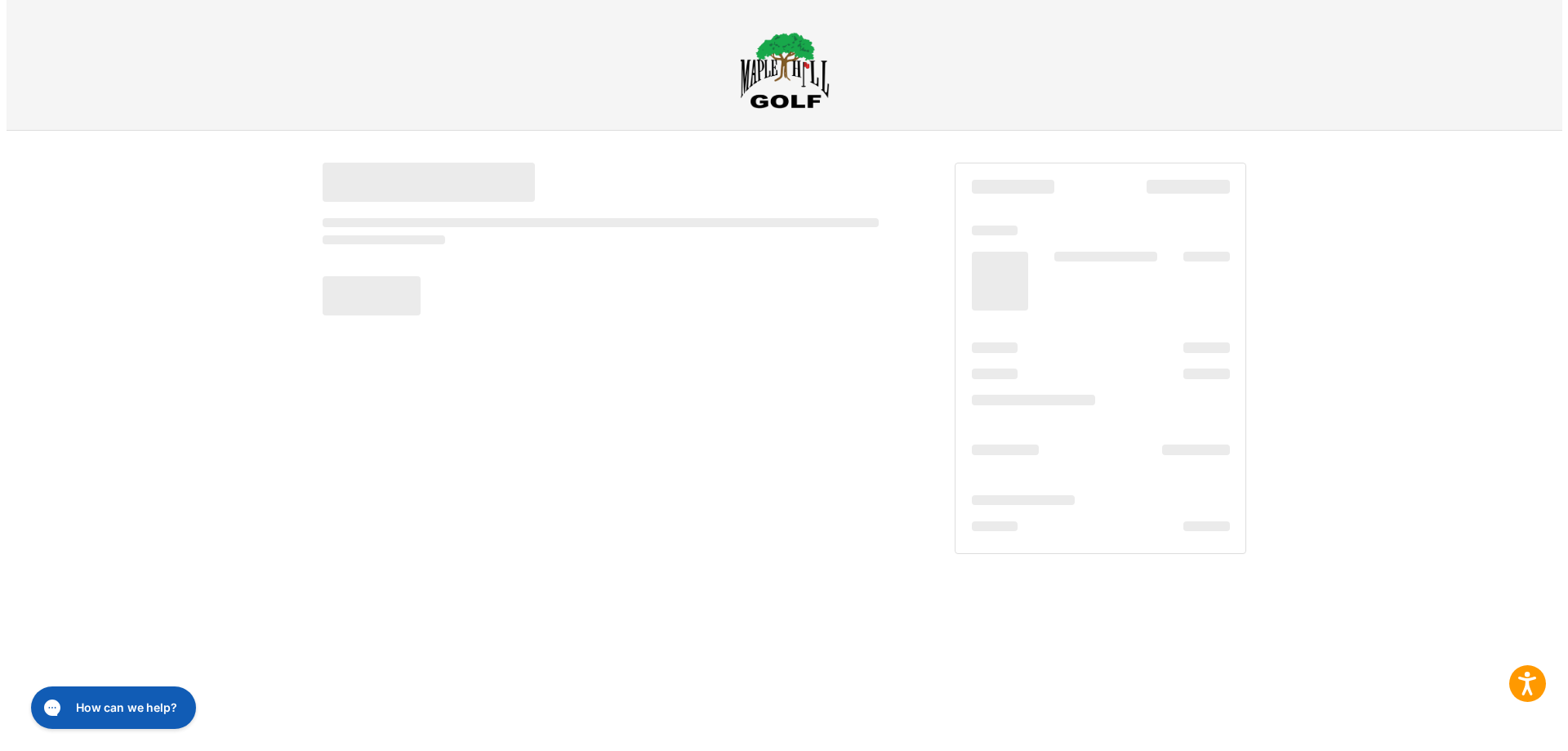
scroll to position [0, 0]
